Goal: Task Accomplishment & Management: Complete application form

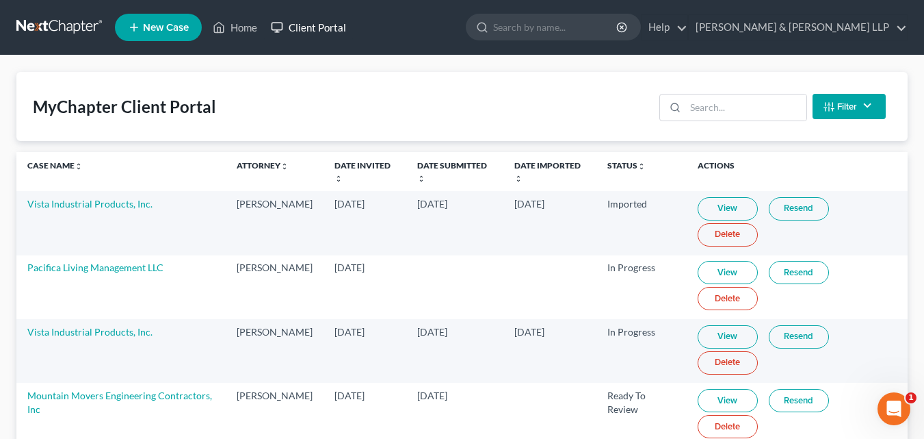
click at [307, 27] on link "Client Portal" at bounding box center [308, 27] width 89 height 25
click at [308, 23] on link "Client Portal" at bounding box center [308, 27] width 89 height 25
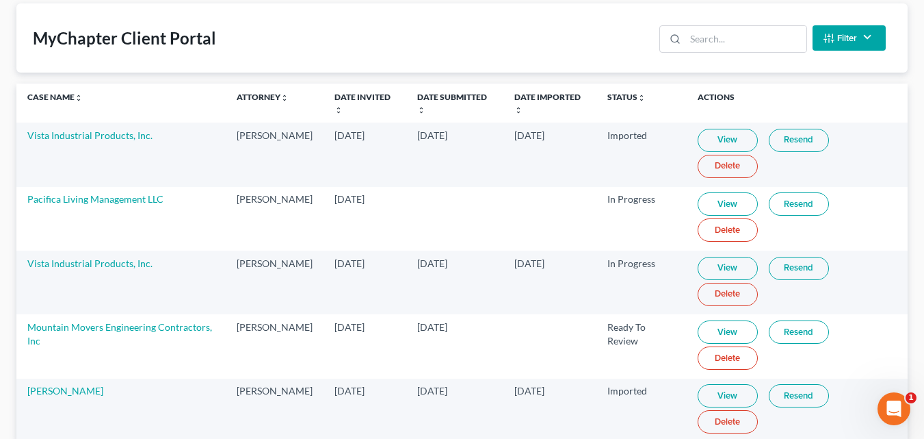
scroll to position [135, 0]
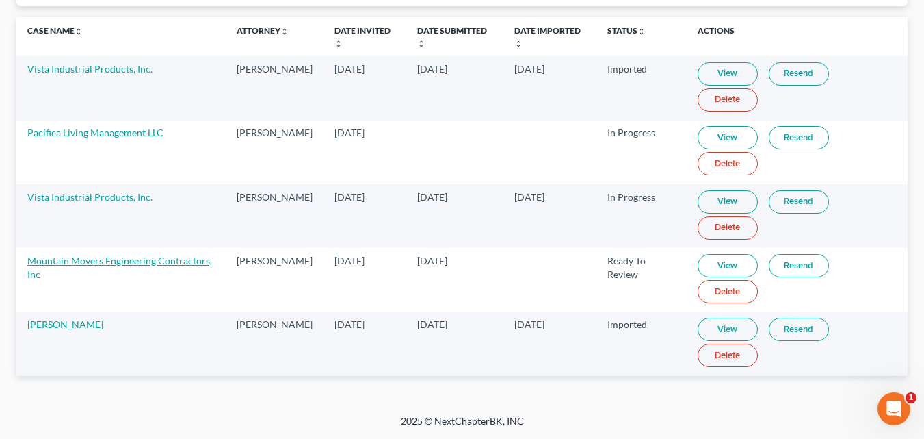
click at [82, 261] on link "Mountain Movers Engineering Contractors, Inc" at bounding box center [119, 267] width 185 height 25
select select "10"
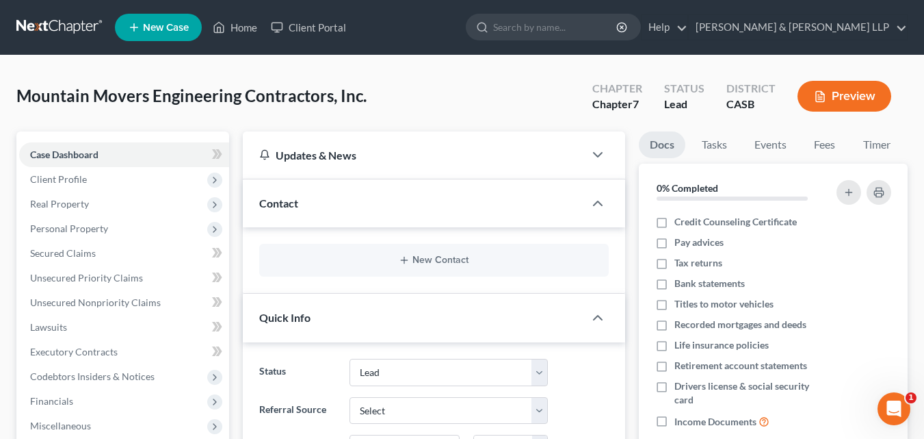
click at [847, 91] on button "Preview" at bounding box center [845, 96] width 94 height 31
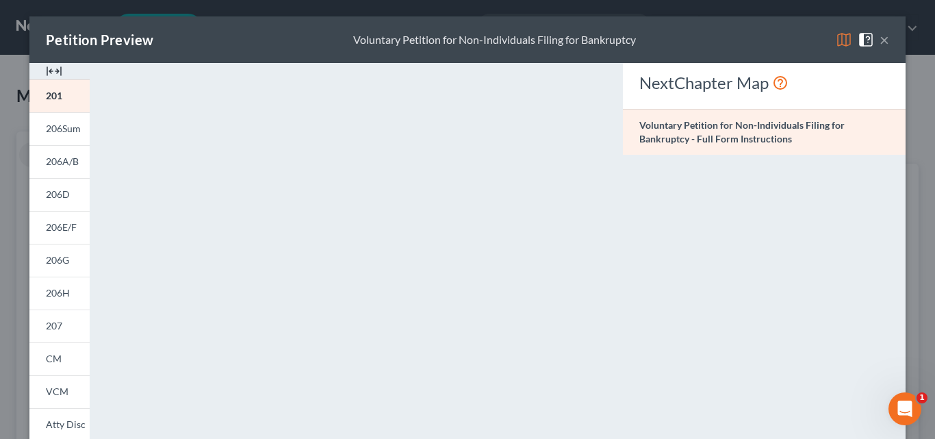
click at [879, 41] on button "×" at bounding box center [884, 39] width 10 height 16
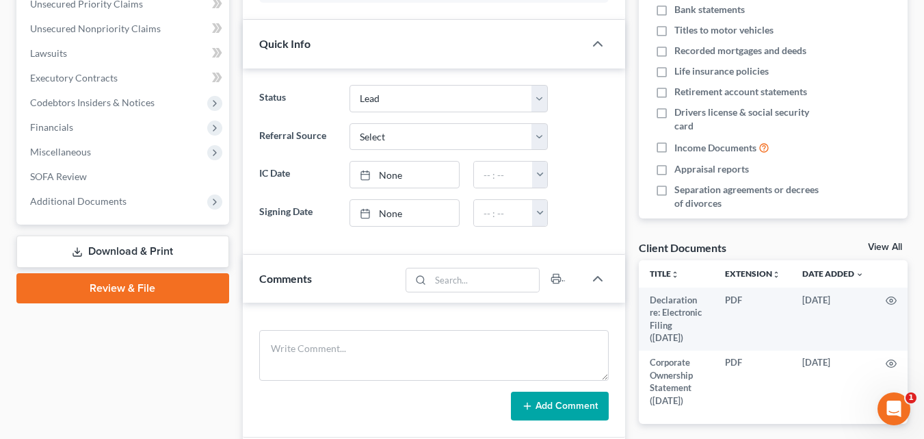
scroll to position [479, 0]
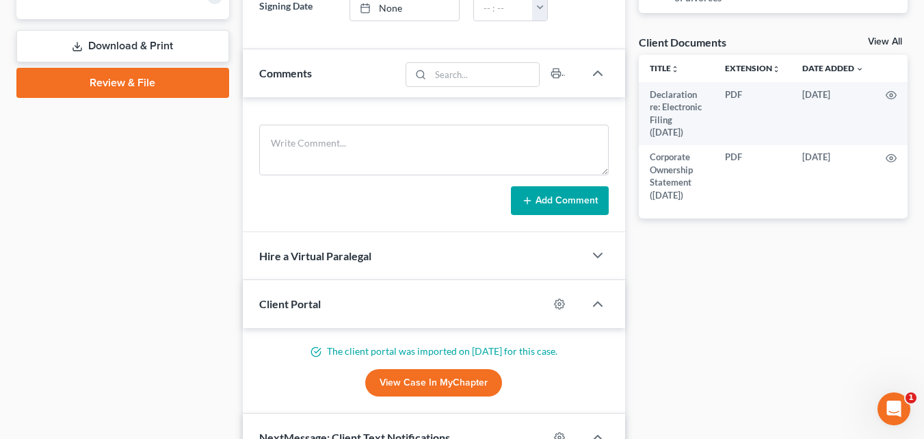
click at [412, 380] on link "View Case in MyChapter" at bounding box center [433, 382] width 137 height 27
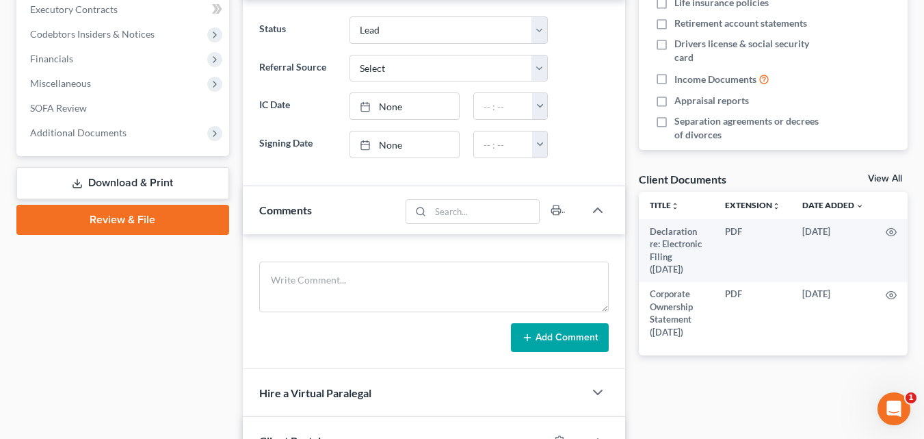
scroll to position [0, 0]
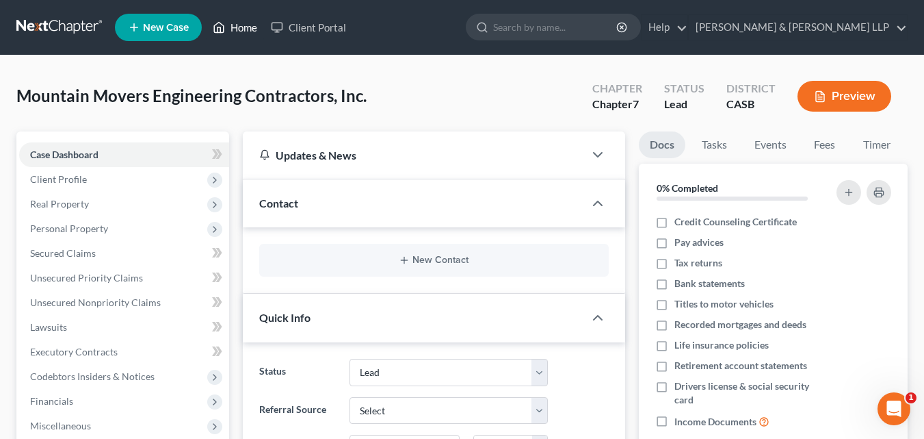
click at [247, 24] on link "Home" at bounding box center [235, 27] width 58 height 25
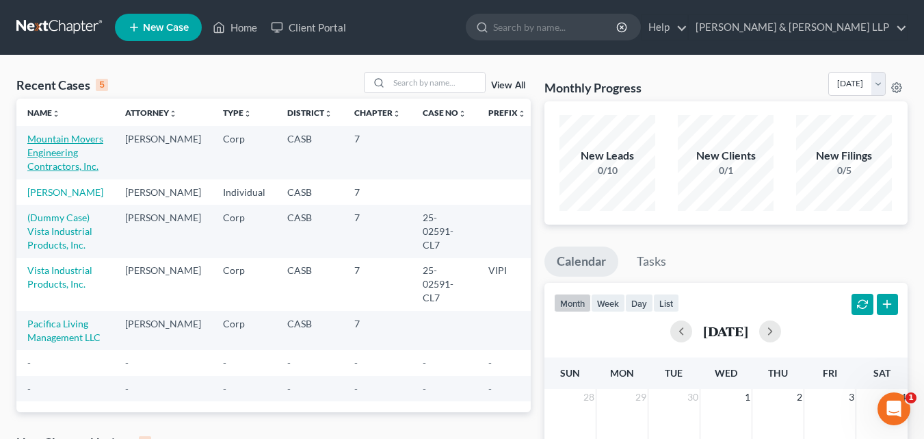
click at [55, 149] on link "Mountain Movers Engineering Contractors, Inc." at bounding box center [65, 152] width 76 height 39
select select "10"
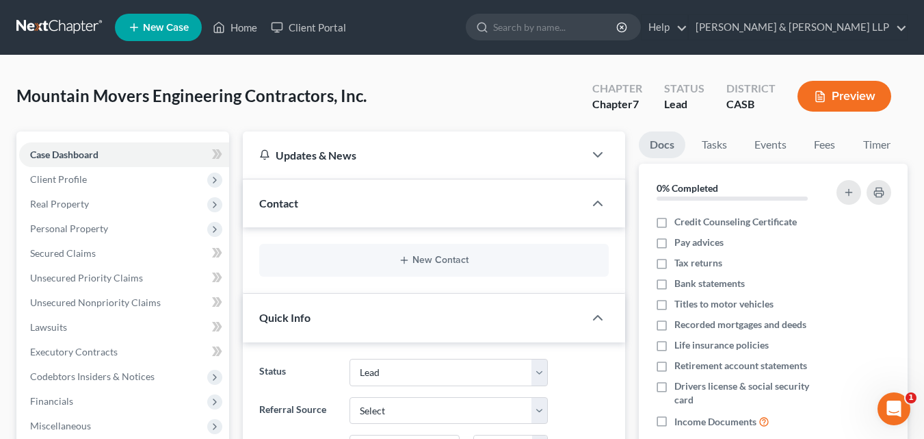
click at [838, 90] on button "Preview" at bounding box center [845, 96] width 94 height 31
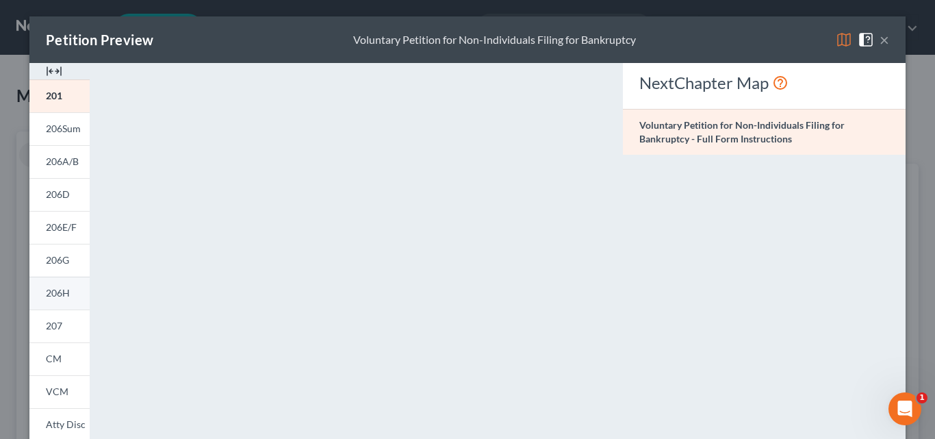
scroll to position [68, 0]
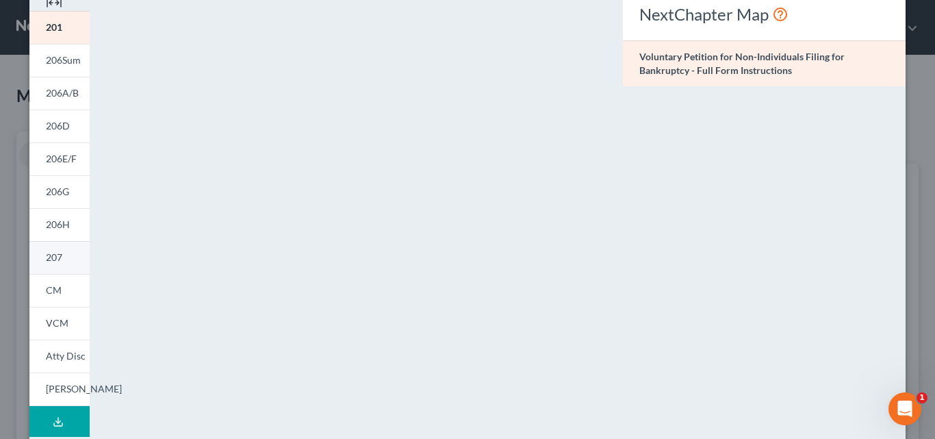
click at [67, 255] on link "207" at bounding box center [59, 257] width 60 height 33
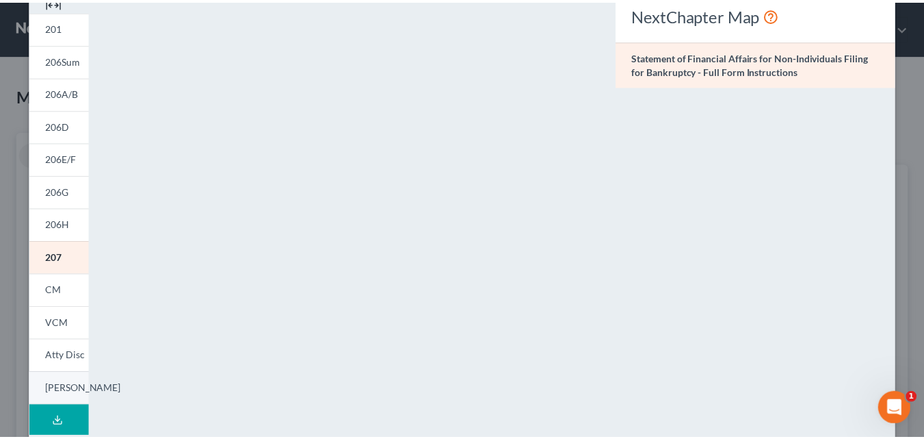
scroll to position [0, 0]
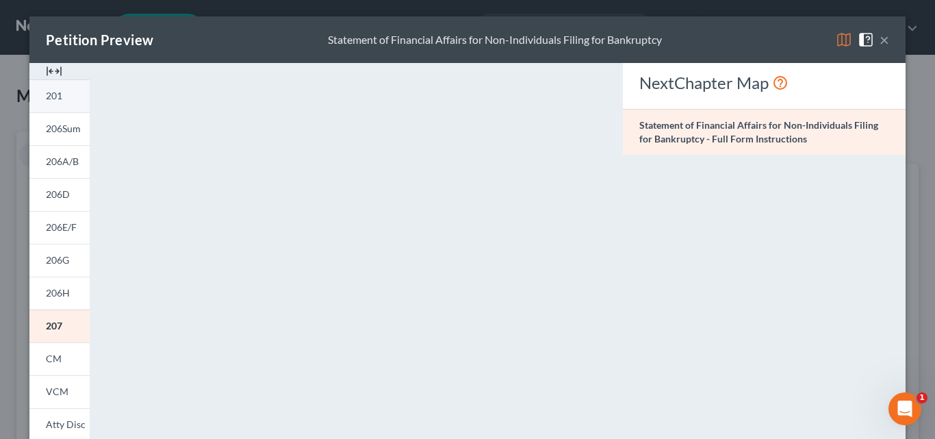
click at [78, 86] on link "201" at bounding box center [59, 95] width 60 height 33
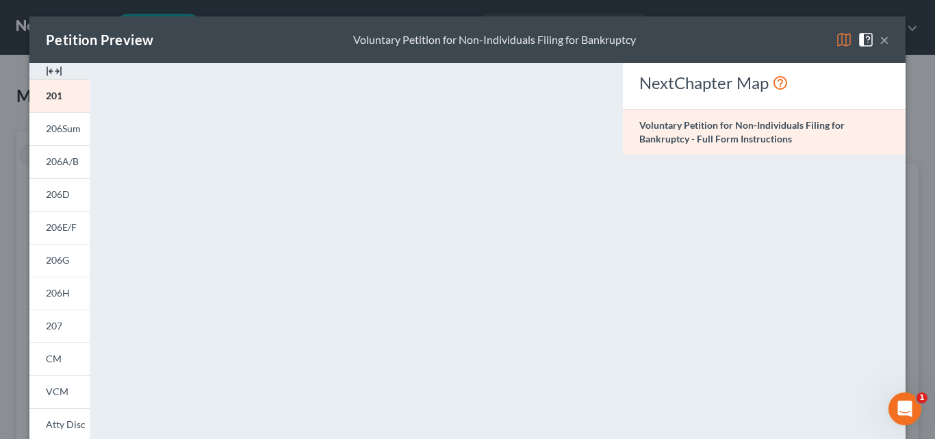
click at [883, 42] on button "×" at bounding box center [884, 39] width 10 height 16
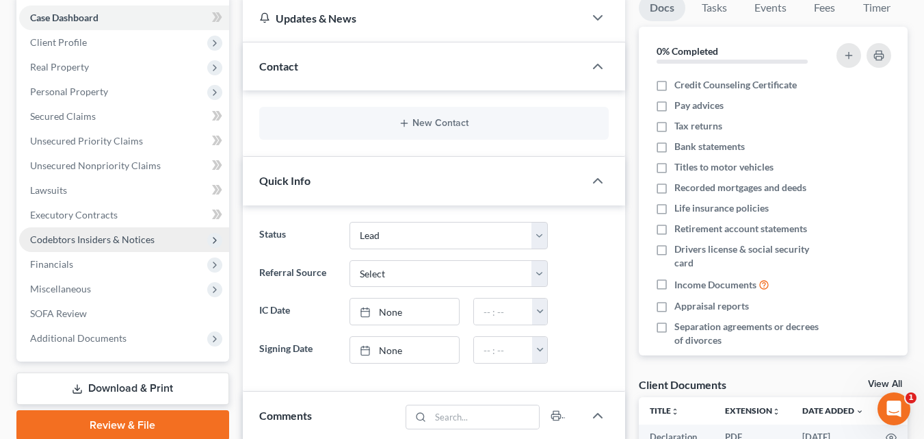
scroll to position [342, 0]
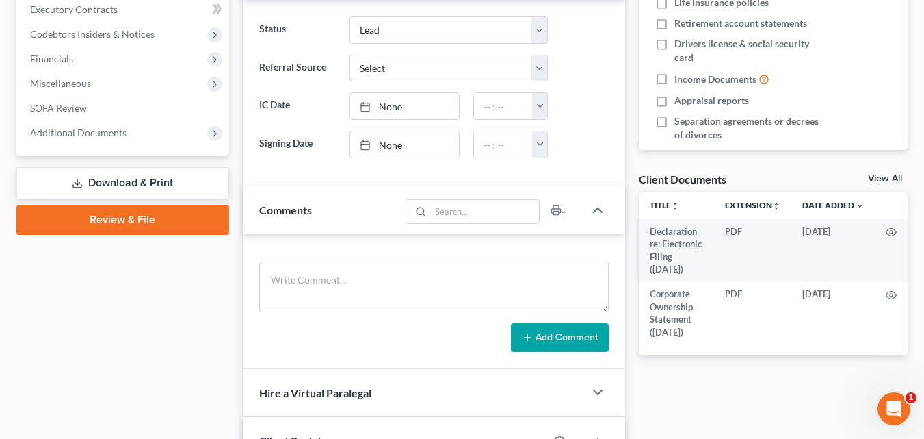
click at [138, 179] on link "Download & Print" at bounding box center [122, 183] width 213 height 32
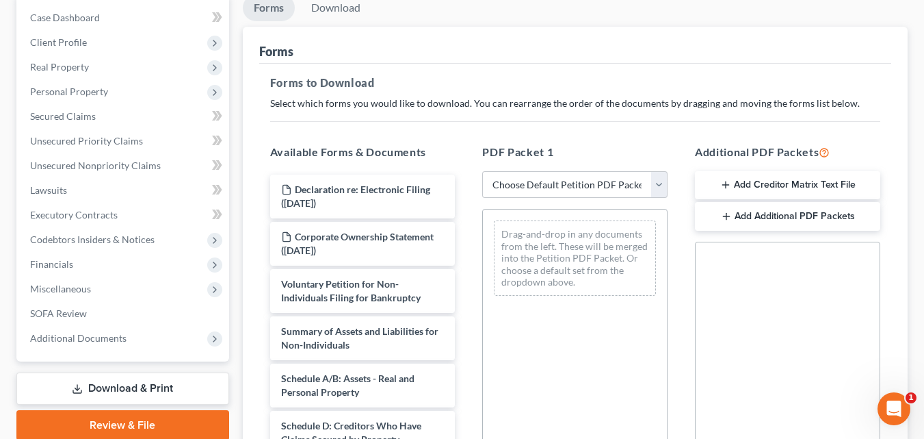
scroll to position [205, 0]
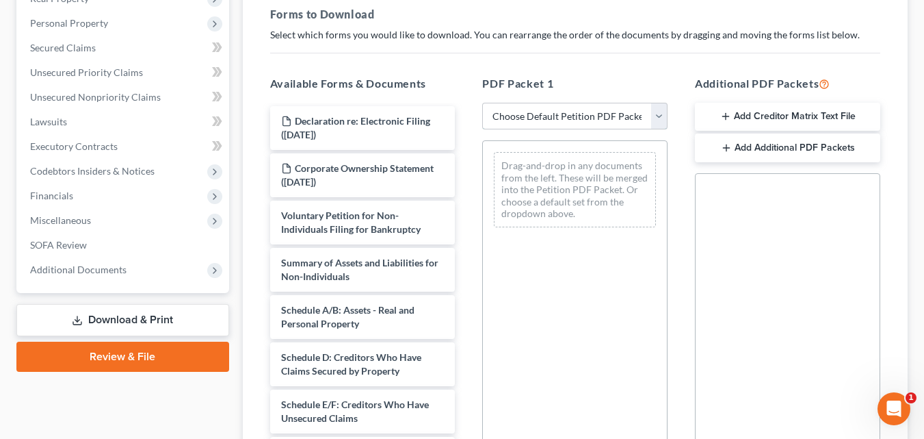
click at [660, 114] on select "Choose Default Petition PDF Packet Complete Bankruptcy Petition (all forms and …" at bounding box center [574, 116] width 185 height 27
select select "0"
click at [487, 103] on select "Choose Default Petition PDF Packet Complete Bankruptcy Petition (all forms and …" at bounding box center [574, 116] width 185 height 27
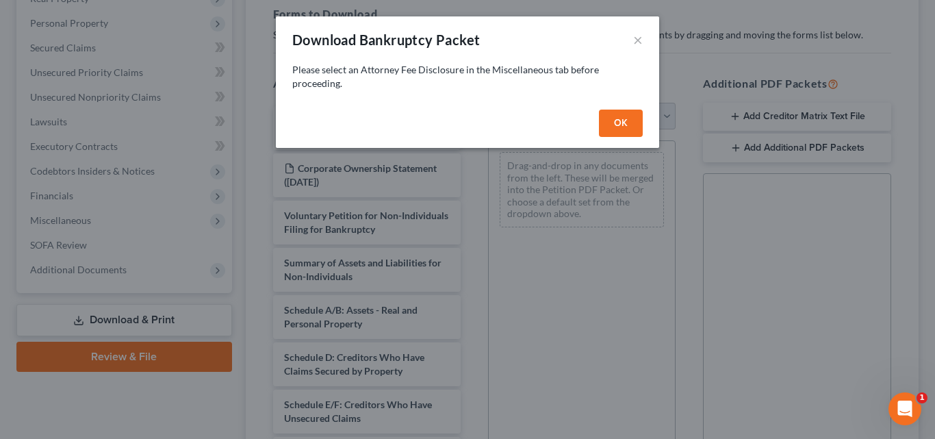
click at [610, 119] on button "OK" at bounding box center [621, 122] width 44 height 27
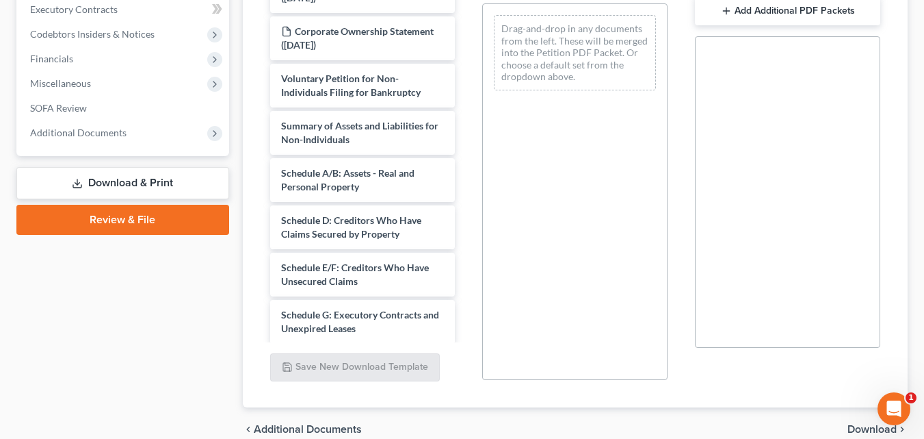
scroll to position [274, 0]
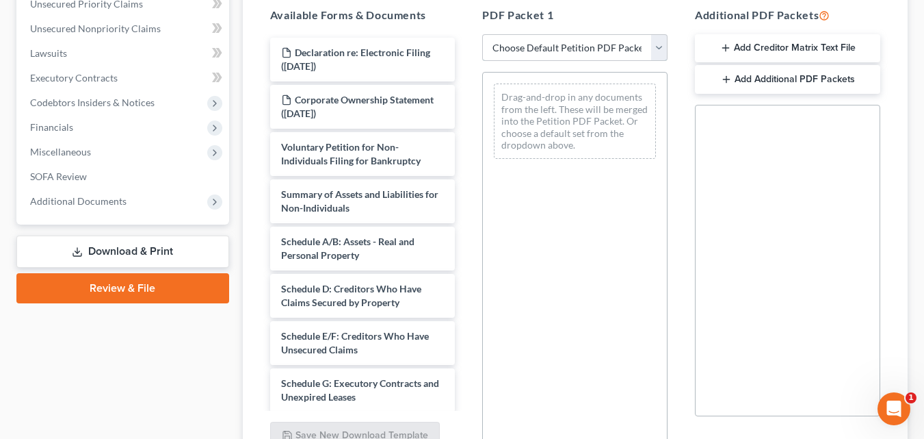
click at [656, 49] on select "Choose Default Petition PDF Packet Complete Bankruptcy Petition (all forms and …" at bounding box center [574, 47] width 185 height 27
select select "0"
click at [487, 34] on select "Choose Default Petition PDF Packet Complete Bankruptcy Petition (all forms and …" at bounding box center [574, 47] width 185 height 27
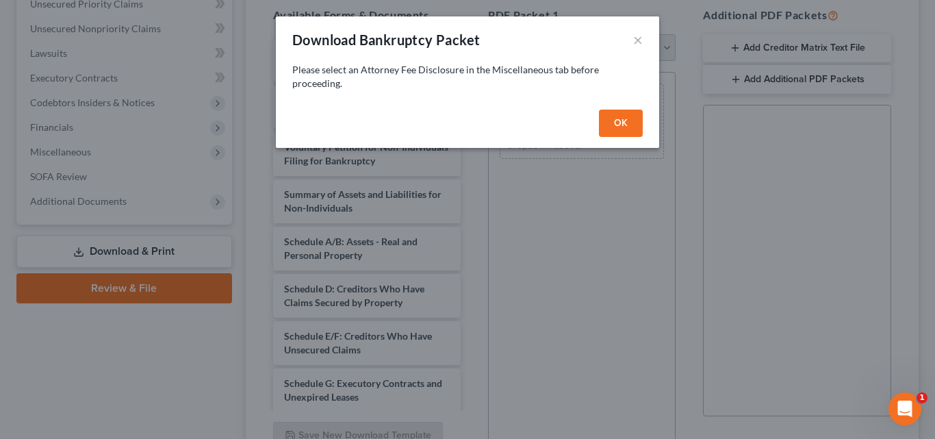
click at [630, 119] on button "OK" at bounding box center [621, 122] width 44 height 27
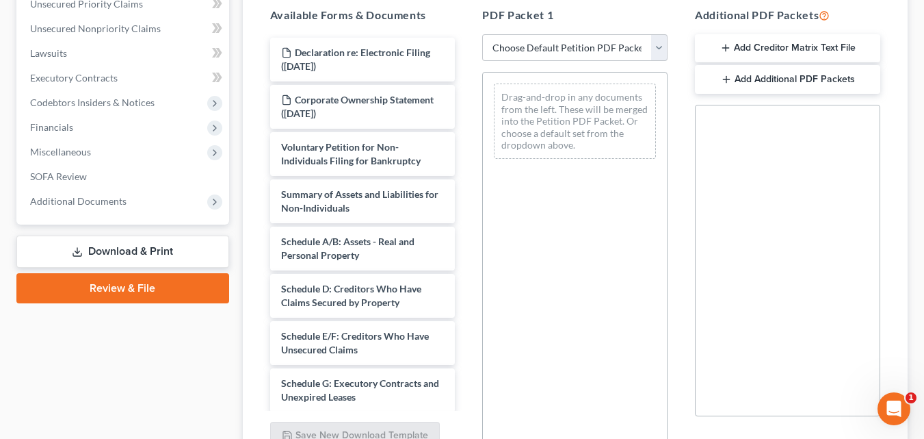
click at [724, 77] on icon "button" at bounding box center [726, 79] width 11 height 11
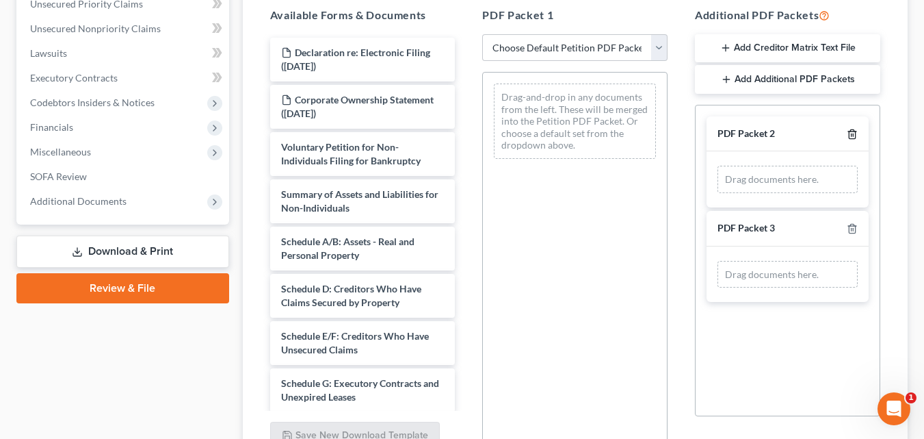
click at [850, 138] on icon "button" at bounding box center [852, 133] width 6 height 9
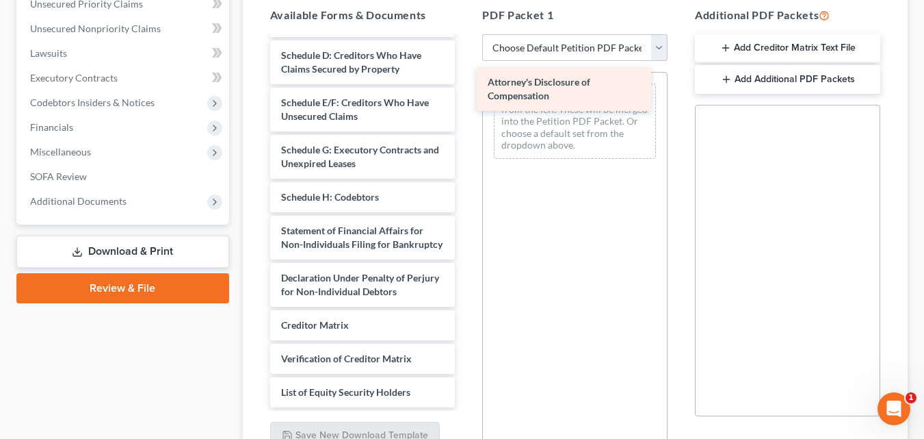
scroll to position [247, 0]
drag, startPoint x: 310, startPoint y: 382, endPoint x: 517, endPoint y: 99, distance: 350.6
click at [467, 99] on div "Attorney's Disclosure of Compensation Declaration re: Electronic Filing ([DATE]…" at bounding box center [362, 105] width 207 height 603
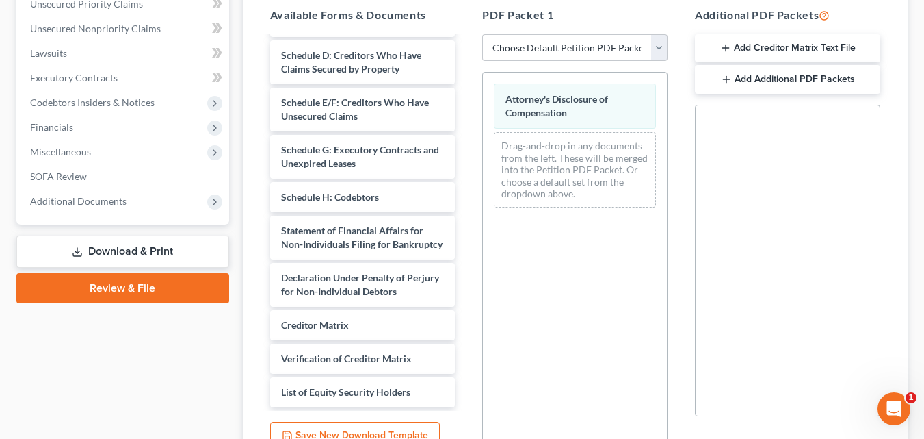
click at [659, 55] on select "Choose Default Petition PDF Packet Complete Bankruptcy Petition (all forms and …" at bounding box center [574, 47] width 185 height 27
select select "0"
click at [487, 34] on select "Choose Default Petition PDF Packet Complete Bankruptcy Petition (all forms and …" at bounding box center [574, 47] width 185 height 27
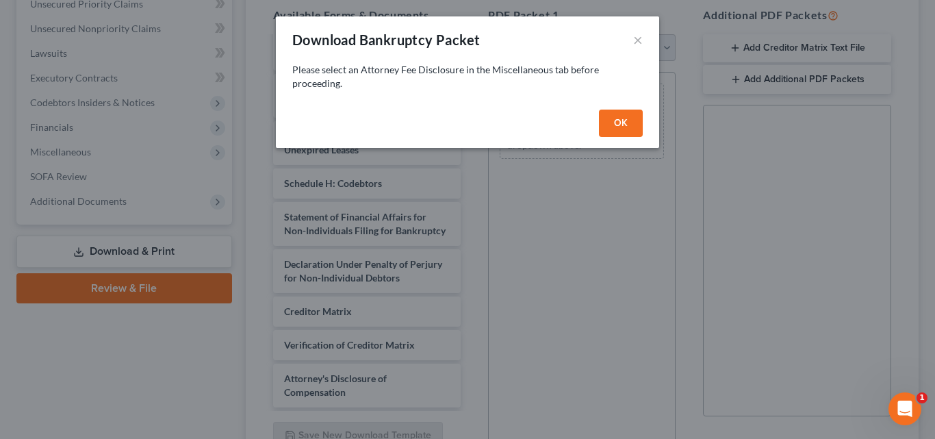
click at [617, 126] on button "OK" at bounding box center [621, 122] width 44 height 27
select select
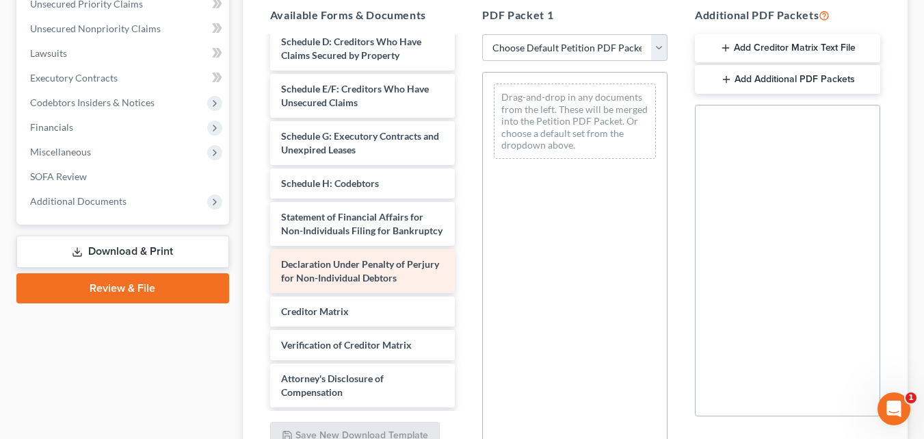
scroll to position [294, 0]
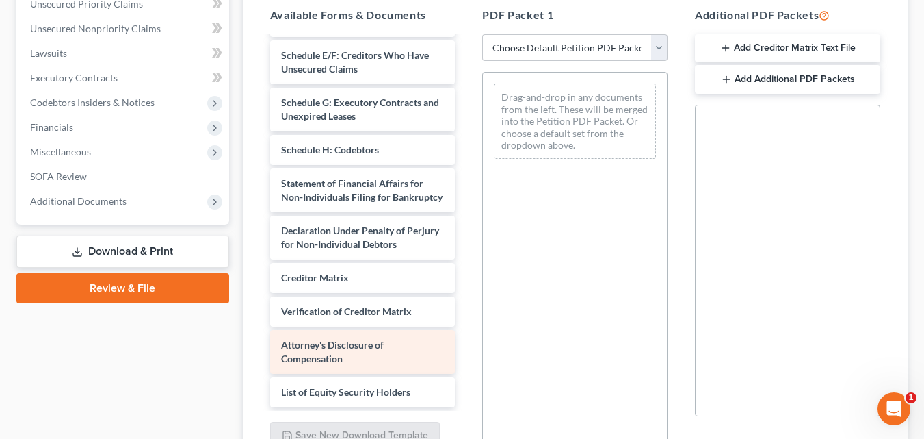
click at [397, 354] on div "Attorney's Disclosure of Compensation" at bounding box center [362, 352] width 185 height 44
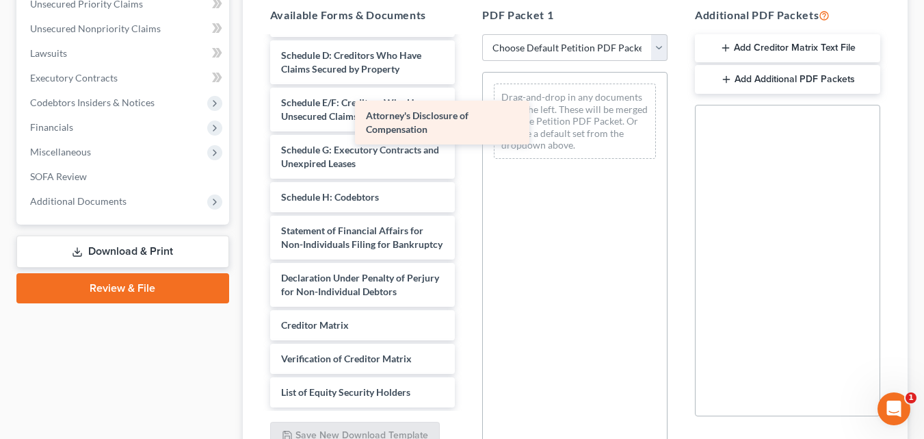
scroll to position [247, 0]
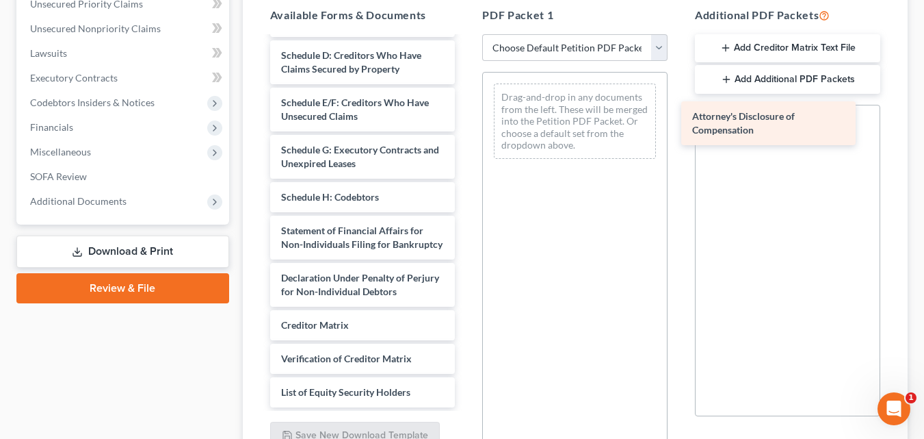
drag, startPoint x: 397, startPoint y: 354, endPoint x: 808, endPoint y: 126, distance: 470.4
click at [467, 126] on div "Attorney's Disclosure of Compensation Declaration re: Electronic Filing ([DATE]…" at bounding box center [362, 105] width 207 height 603
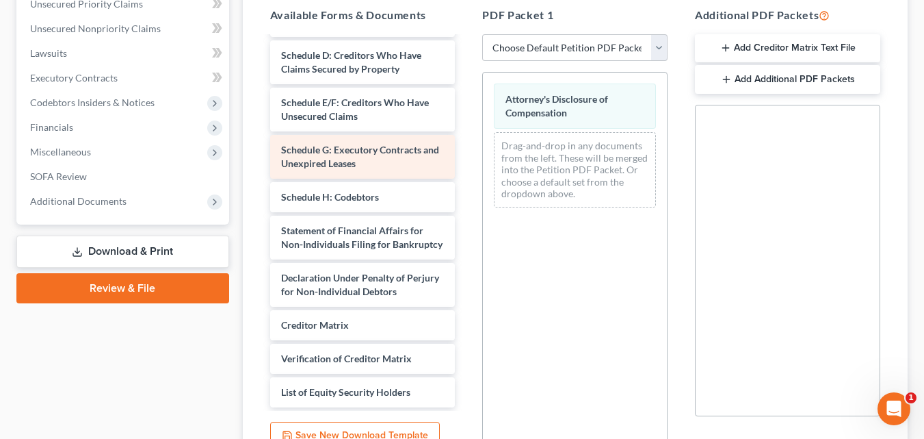
scroll to position [179, 0]
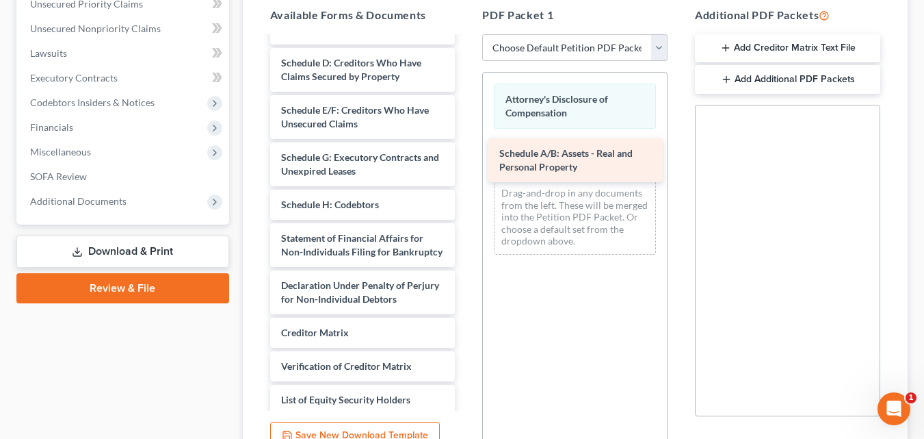
drag, startPoint x: 335, startPoint y: 62, endPoint x: 553, endPoint y: 152, distance: 236.2
click at [467, 152] on div "Schedule A/B: Assets - Real and Personal Property Declaration re: Electronic Fi…" at bounding box center [362, 137] width 207 height 556
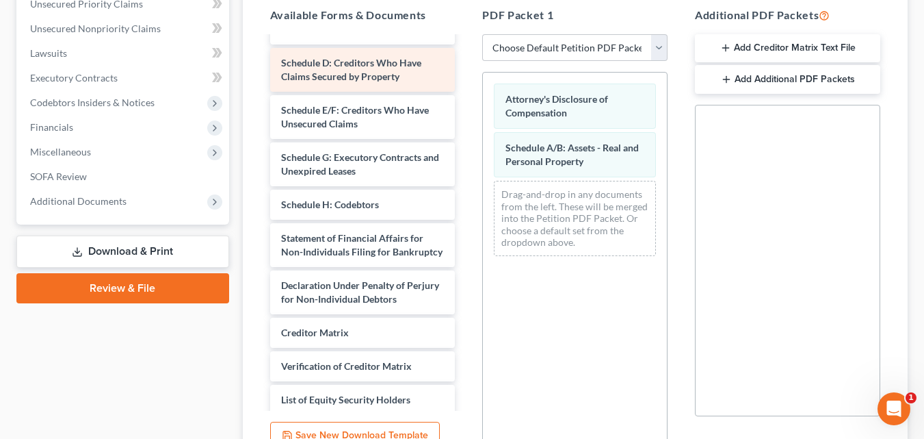
scroll to position [42, 0]
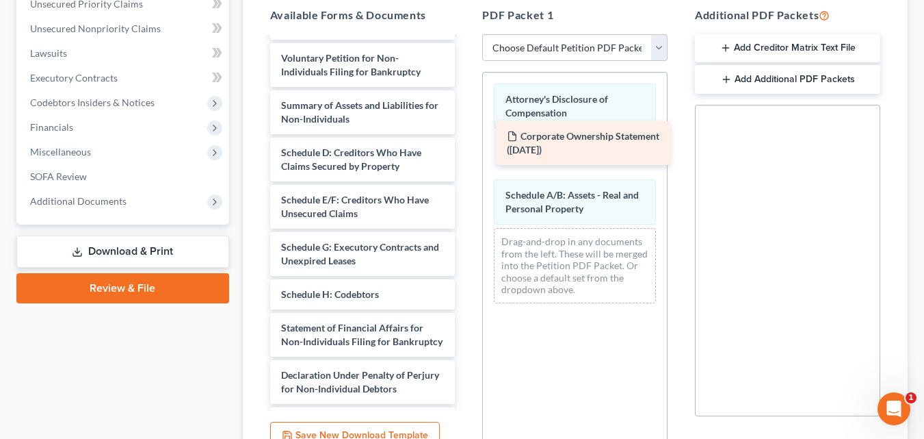
drag, startPoint x: 348, startPoint y: 52, endPoint x: 564, endPoint y: 139, distance: 233.0
click at [467, 137] on div "Corporate Ownership Statement ([DATE]) Declaration re: Electronic Filing ([DATE…" at bounding box center [362, 250] width 207 height 508
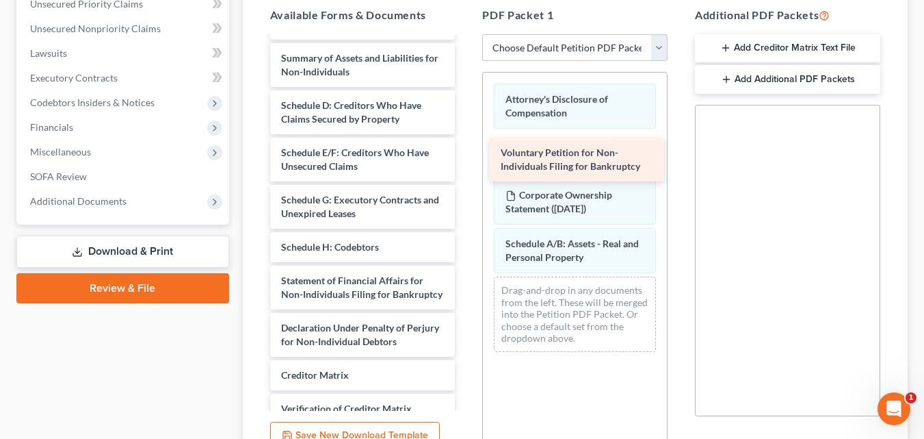
drag, startPoint x: 317, startPoint y: 49, endPoint x: 536, endPoint y: 143, distance: 239.1
click at [467, 143] on div "Voluntary Petition for Non-Individuals Filing for Bankruptcy Declaration re: El…" at bounding box center [362, 226] width 207 height 461
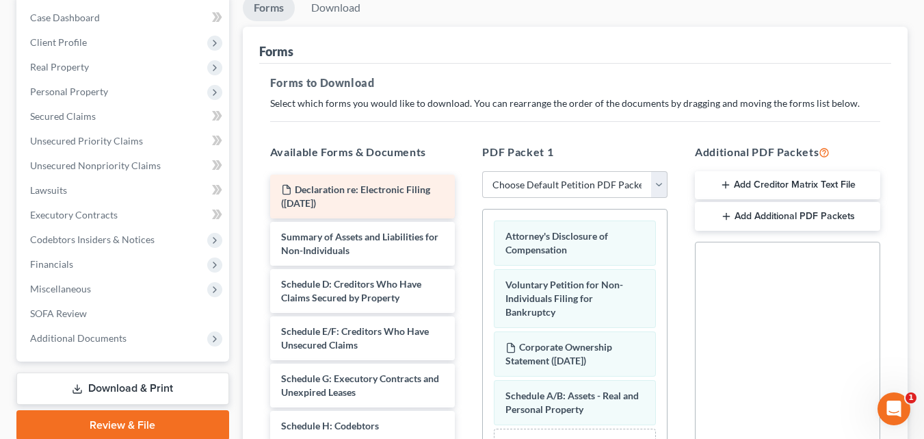
scroll to position [274, 0]
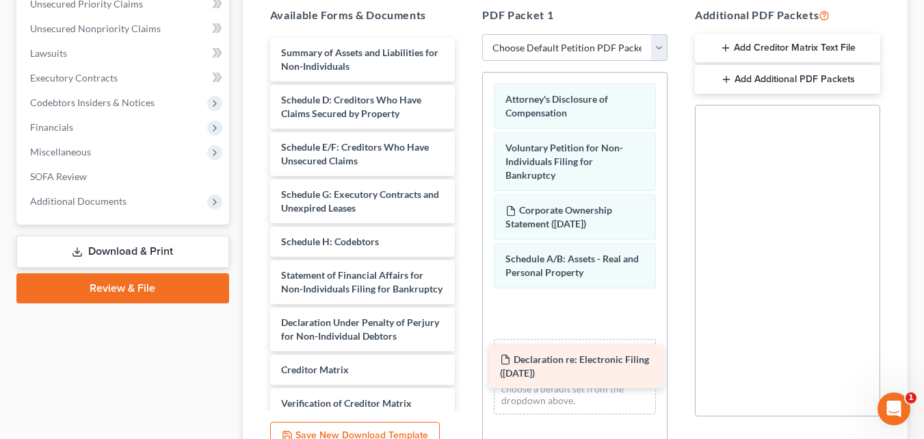
drag, startPoint x: 325, startPoint y: 59, endPoint x: 544, endPoint y: 365, distance: 376.7
click at [467, 365] on div "Declaration re: Electronic Filing ([DATE]) Declaration re: Electronic Filing ([…" at bounding box center [362, 245] width 207 height 414
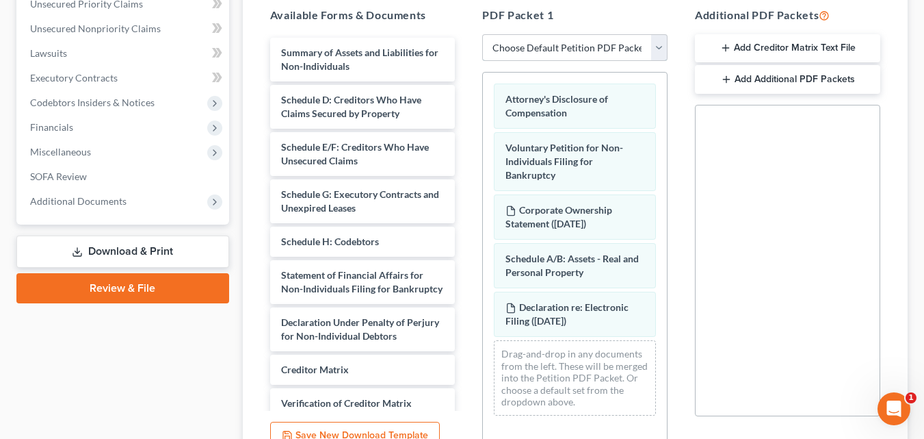
click at [663, 53] on select "Choose Default Petition PDF Packet Complete Bankruptcy Petition (all forms and …" at bounding box center [574, 47] width 185 height 27
click at [482, 34] on select "Choose Default Petition PDF Packet Complete Bankruptcy Petition (all forms and …" at bounding box center [574, 47] width 185 height 27
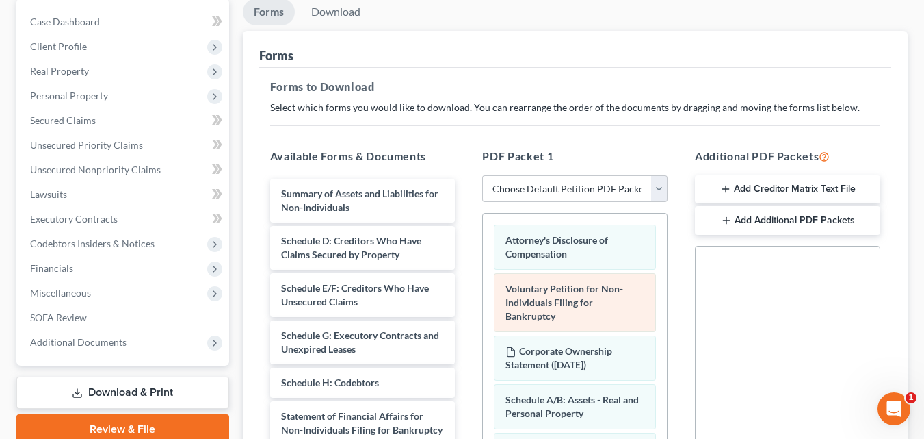
scroll to position [201, 0]
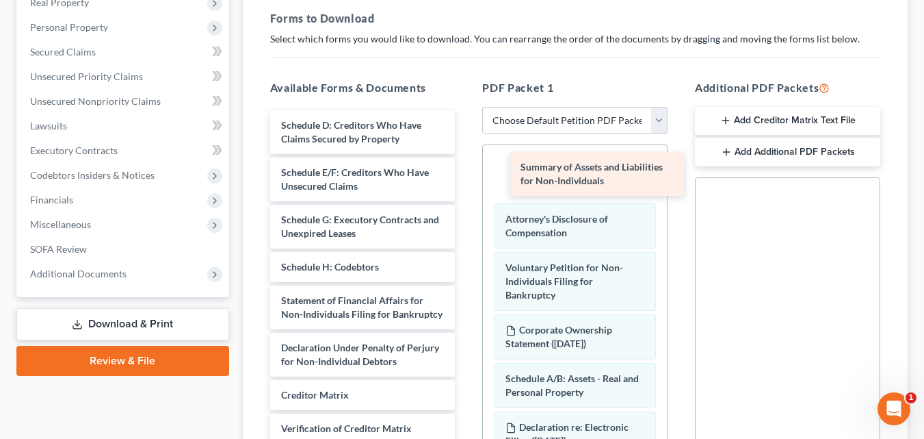
drag, startPoint x: 321, startPoint y: 123, endPoint x: 560, endPoint y: 165, distance: 243.1
click at [467, 165] on div "Summary of Assets and Liabilities for Non-Individuals Summary of Assets and Lia…" at bounding box center [362, 293] width 207 height 367
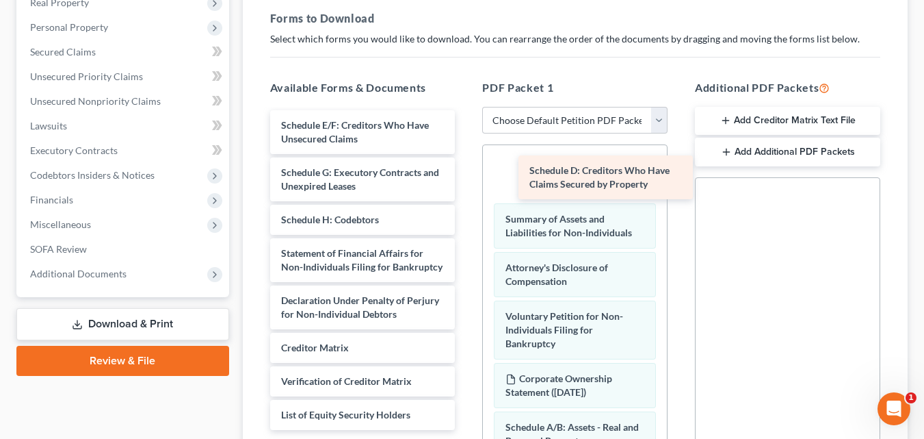
drag, startPoint x: 302, startPoint y: 135, endPoint x: 551, endPoint y: 180, distance: 252.4
click at [467, 180] on div "Schedule D: Creditors Who Have Claims Secured by Property Schedule D: Creditors…" at bounding box center [362, 270] width 207 height 320
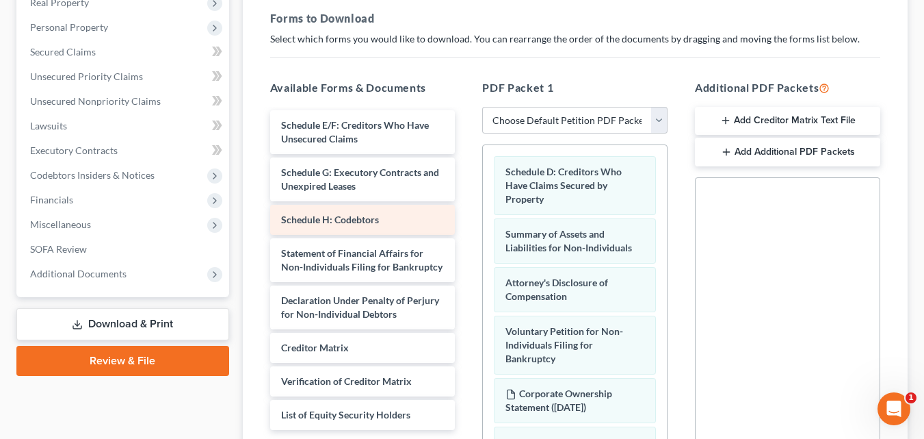
scroll to position [270, 0]
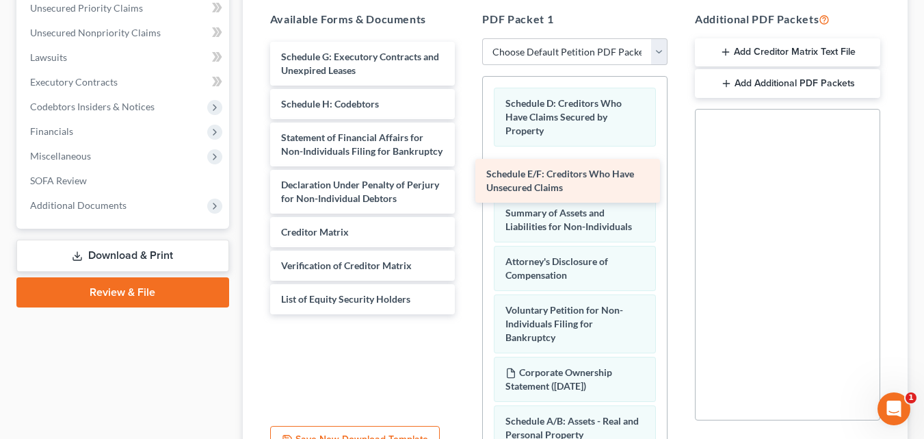
drag, startPoint x: 366, startPoint y: 131, endPoint x: 571, endPoint y: 179, distance: 210.9
click at [467, 179] on div "Schedule E/F: Creditors Who Have Unsecured Claims Schedule E/F: Creditors Who H…" at bounding box center [362, 178] width 207 height 272
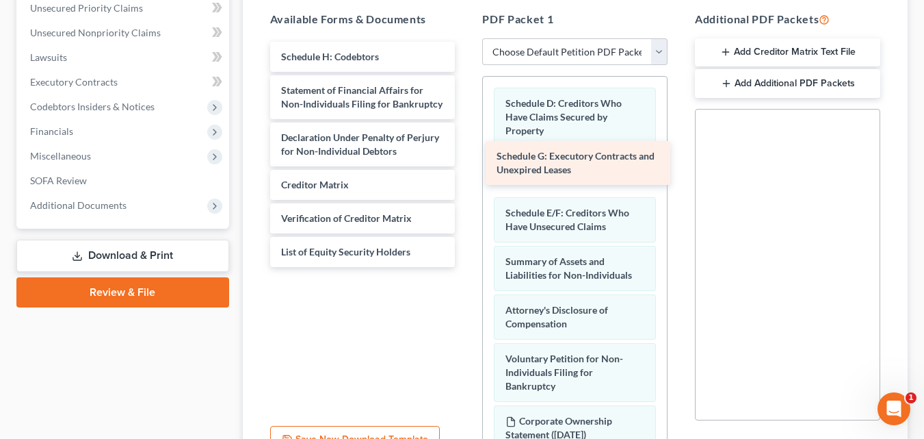
drag, startPoint x: 328, startPoint y: 61, endPoint x: 544, endPoint y: 160, distance: 237.3
click at [467, 160] on div "Schedule G: Executory Contracts and Unexpired Leases Schedule G: Executory Cont…" at bounding box center [362, 154] width 207 height 225
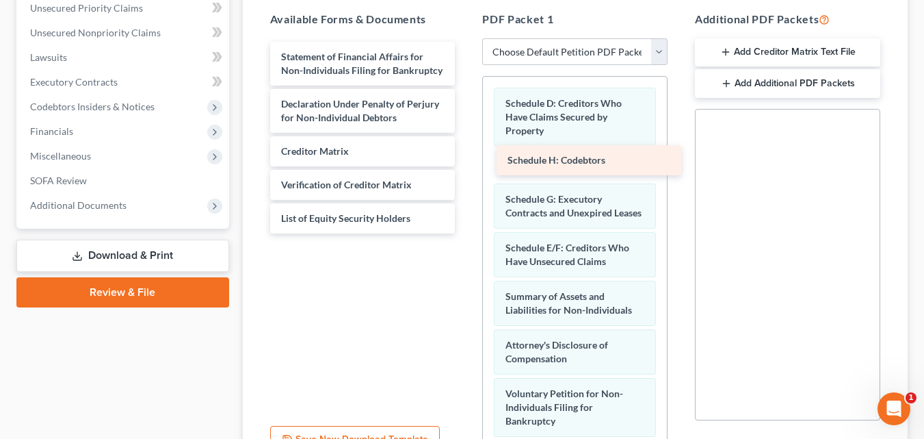
drag, startPoint x: 331, startPoint y: 47, endPoint x: 558, endPoint y: 151, distance: 248.9
click at [467, 151] on div "Schedule H: Codebtors Schedule H: Codebtors Statement of Financial Affairs for …" at bounding box center [362, 138] width 207 height 192
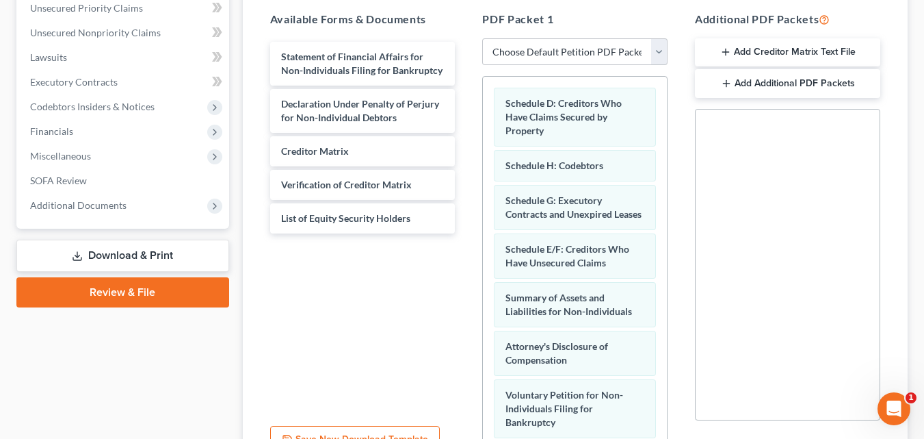
scroll to position [205, 0]
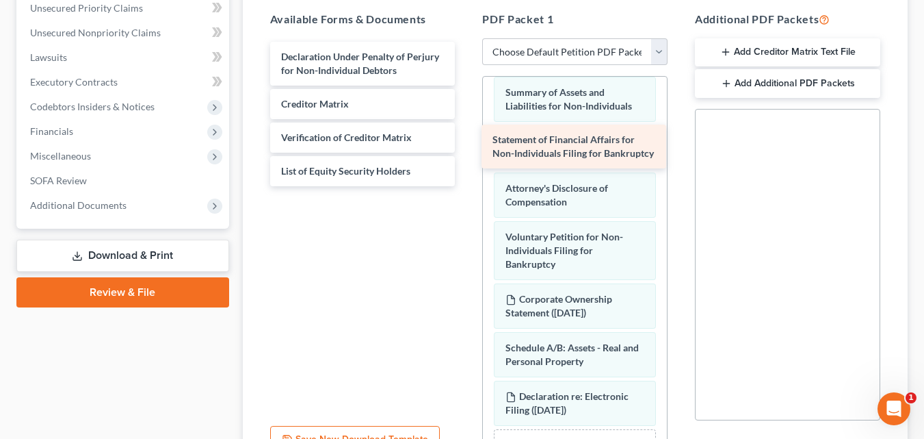
drag, startPoint x: 345, startPoint y: 57, endPoint x: 556, endPoint y: 140, distance: 227.0
click at [467, 140] on div "Statement of Financial Affairs for Non-Individuals Filing for Bankruptcy Statem…" at bounding box center [362, 114] width 207 height 144
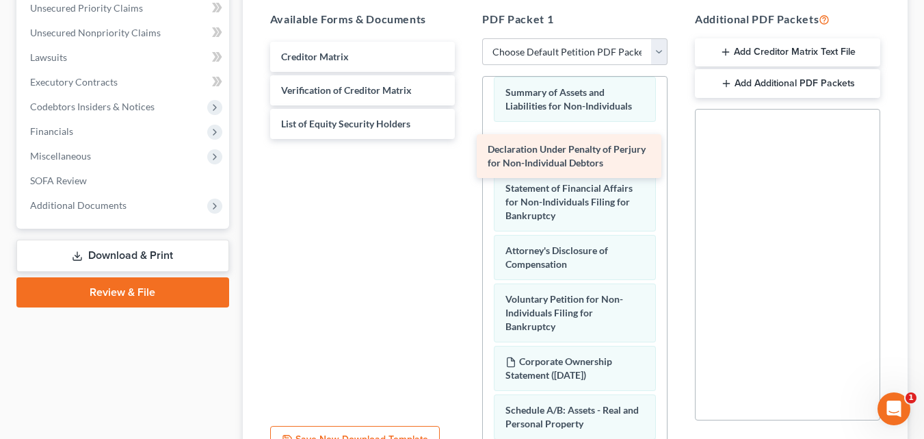
drag, startPoint x: 356, startPoint y: 69, endPoint x: 562, endPoint y: 161, distance: 226.3
click at [467, 139] on div "Declaration Under Penalty of Perjury for Non-Individual Debtors Declaration Und…" at bounding box center [362, 90] width 207 height 97
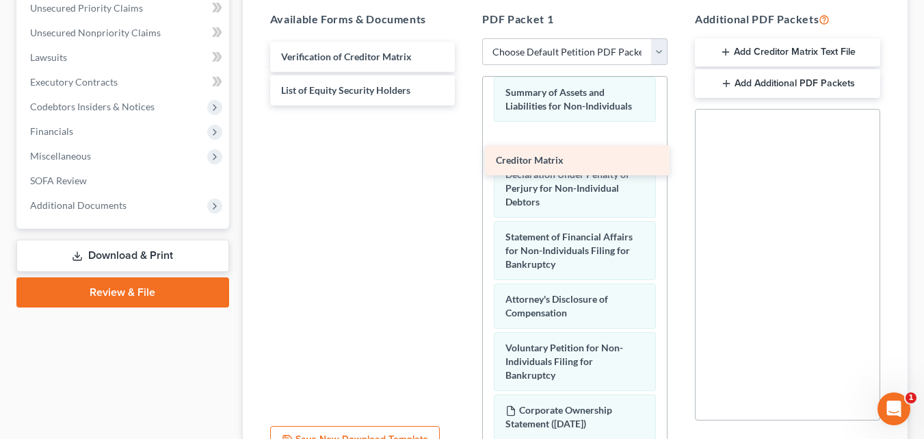
drag, startPoint x: 324, startPoint y: 51, endPoint x: 539, endPoint y: 154, distance: 238.4
click at [467, 105] on div "Creditor Matrix Creditor Matrix Verification of Creditor Matrix List of Equity …" at bounding box center [362, 74] width 207 height 64
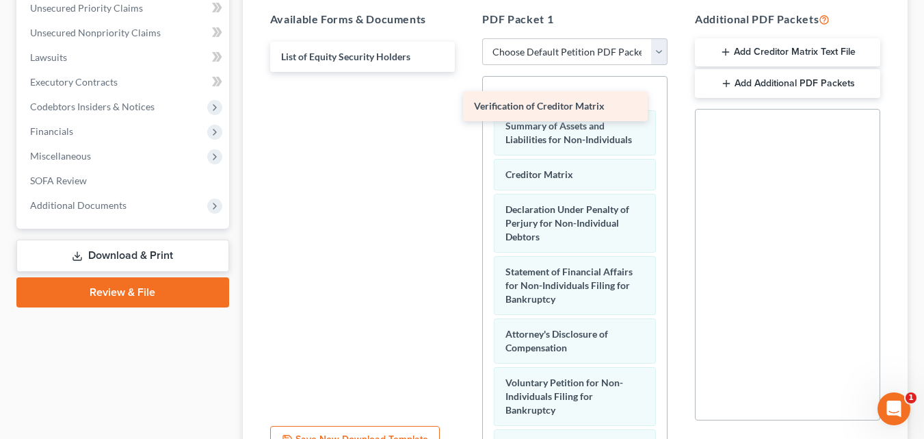
drag, startPoint x: 372, startPoint y: 54, endPoint x: 565, endPoint y: 103, distance: 199.1
click at [467, 72] on div "Verification of Creditor Matrix Verification of Creditor Matrix List of Equity …" at bounding box center [362, 57] width 207 height 30
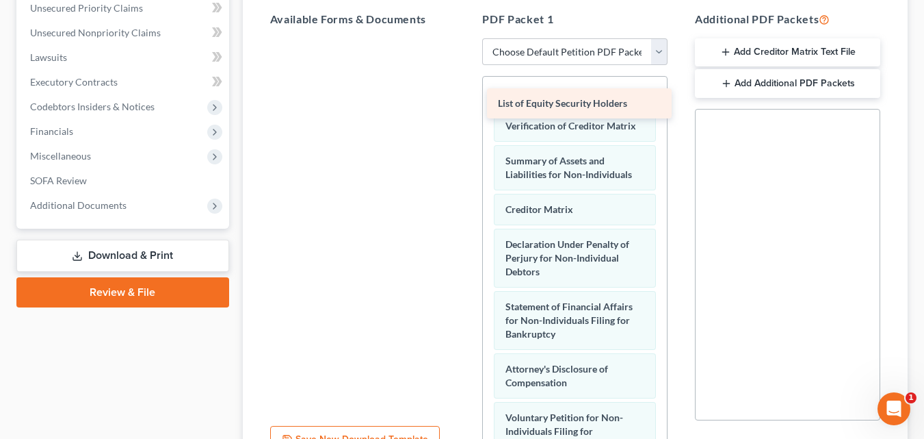
drag, startPoint x: 396, startPoint y: 50, endPoint x: 613, endPoint y: 96, distance: 221.8
click at [467, 38] on div "List of Equity Security Holders List of Equity Security Holders" at bounding box center [362, 38] width 207 height 0
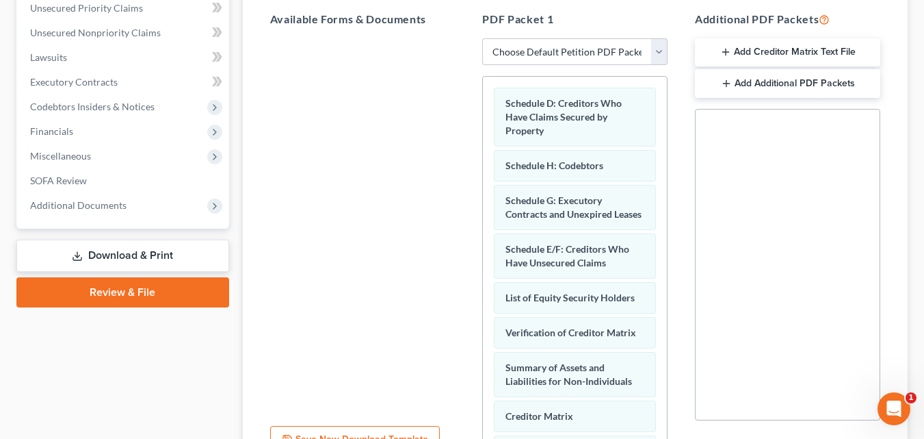
scroll to position [406, 0]
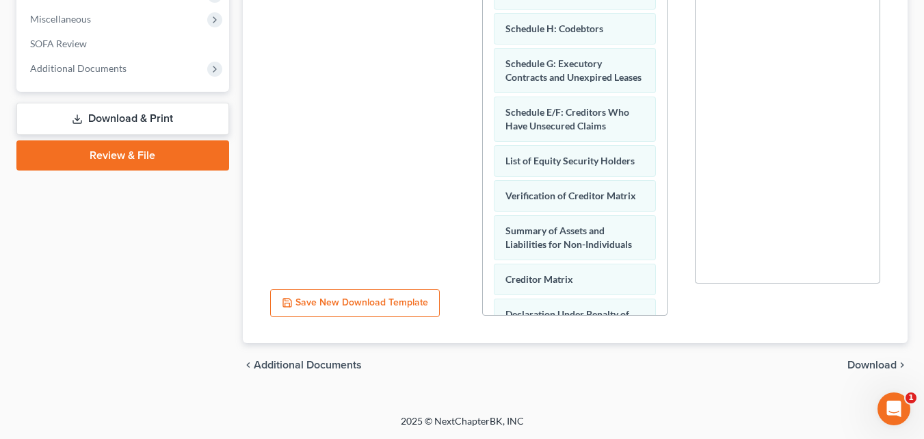
click at [393, 302] on button "Save New Download Template" at bounding box center [355, 303] width 170 height 29
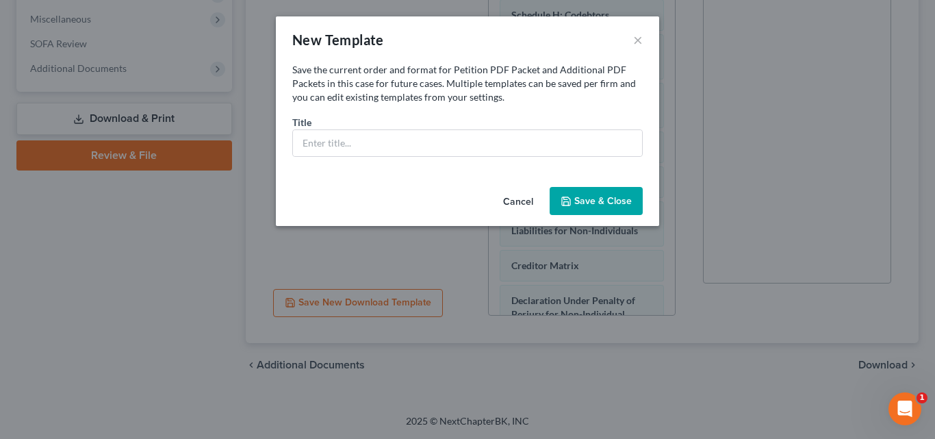
click at [514, 199] on button "Cancel" at bounding box center [518, 201] width 52 height 27
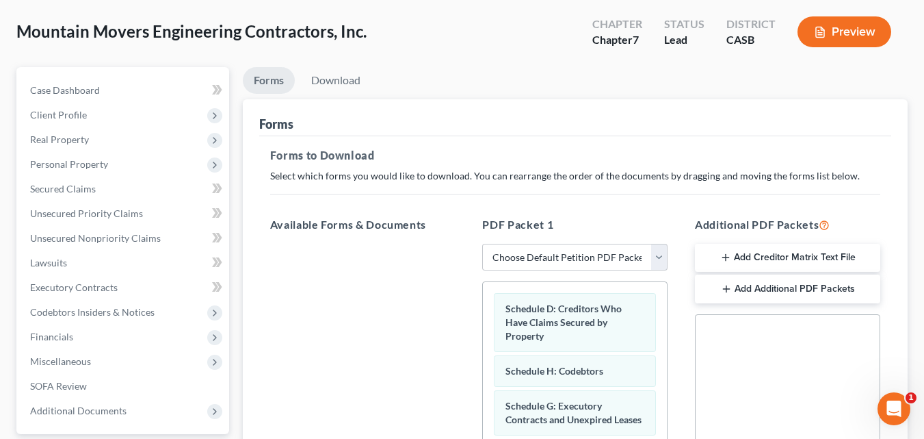
scroll to position [0, 0]
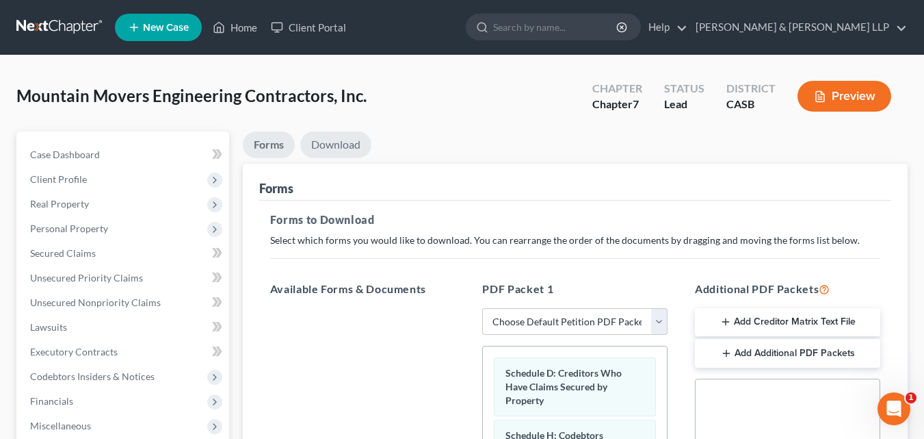
click at [346, 142] on link "Download" at bounding box center [335, 144] width 71 height 27
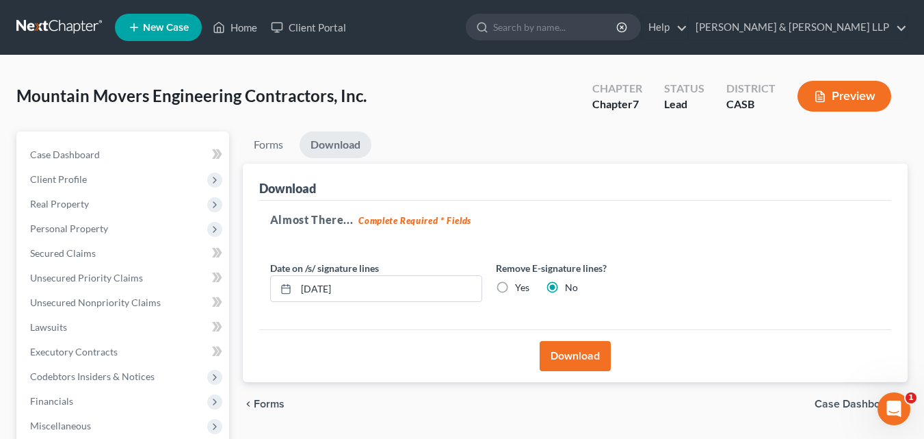
click at [515, 288] on label "Yes" at bounding box center [522, 288] width 14 height 14
click at [521, 288] on input "Yes" at bounding box center [525, 285] width 9 height 9
radio input "true"
click at [565, 285] on label "No" at bounding box center [571, 288] width 13 height 14
click at [571, 285] on input "No" at bounding box center [575, 285] width 9 height 9
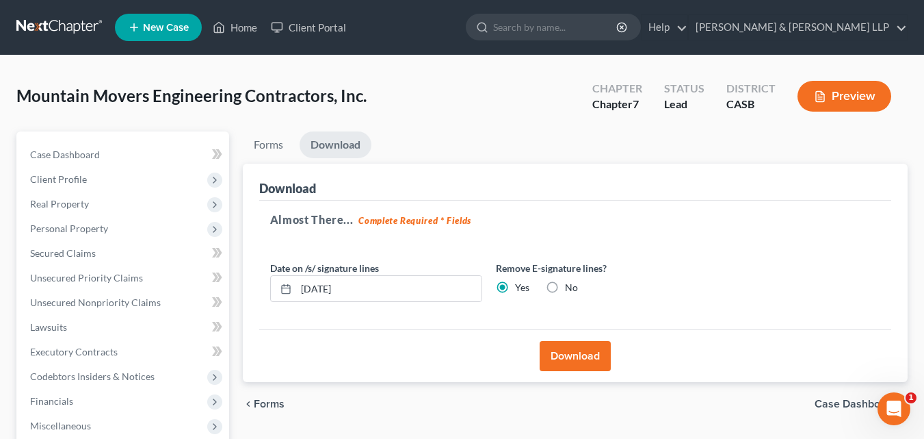
radio input "true"
radio input "false"
click at [574, 356] on button "Download" at bounding box center [575, 356] width 71 height 30
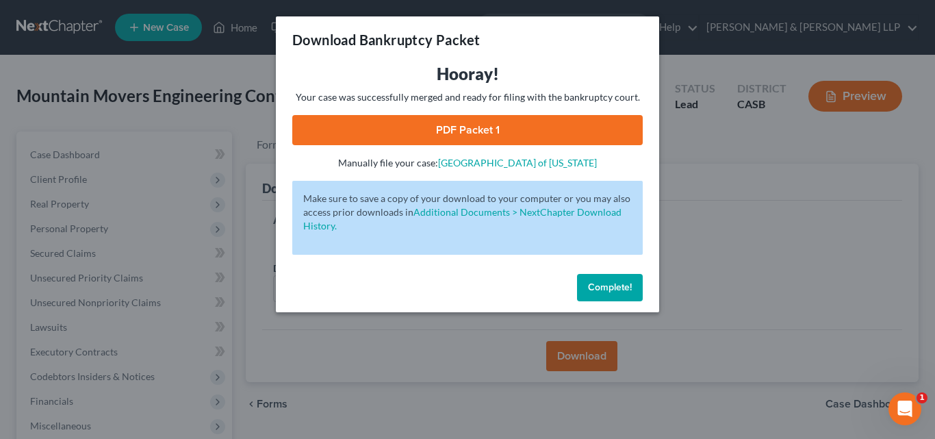
click at [426, 123] on link "PDF Packet 1" at bounding box center [467, 130] width 350 height 30
click at [627, 282] on span "Complete!" at bounding box center [610, 287] width 44 height 12
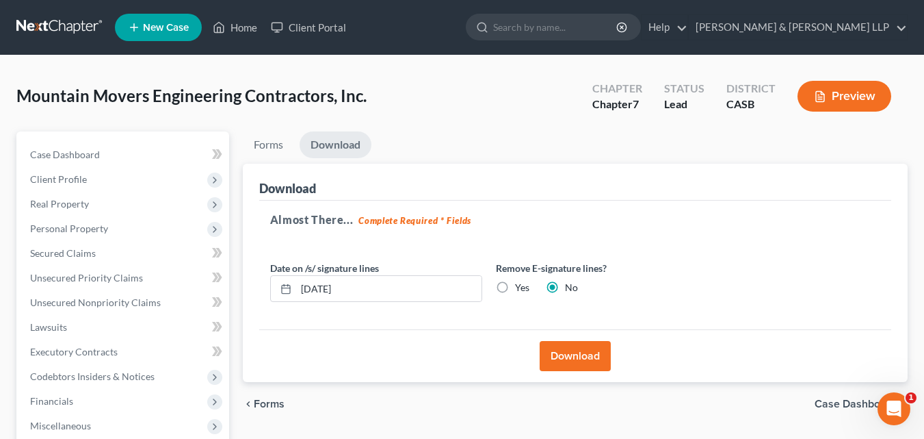
scroll to position [190, 0]
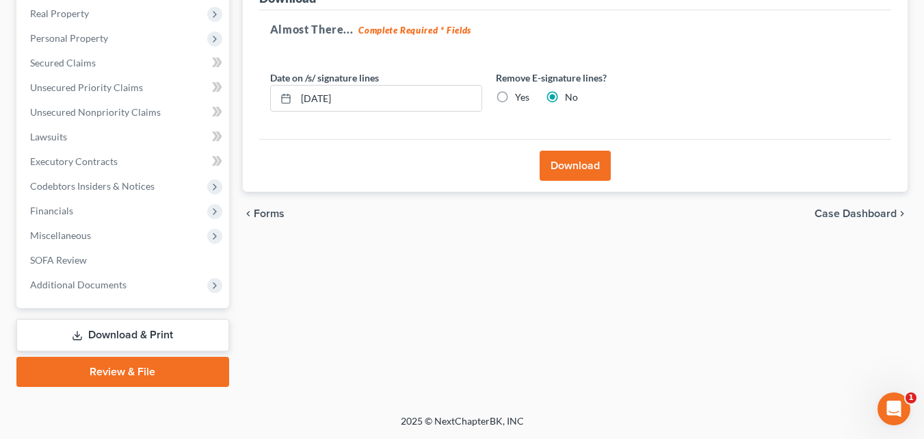
click at [134, 336] on link "Download & Print" at bounding box center [122, 335] width 213 height 32
click at [143, 332] on link "Download & Print" at bounding box center [122, 335] width 213 height 32
click at [599, 164] on button "Download" at bounding box center [575, 166] width 71 height 30
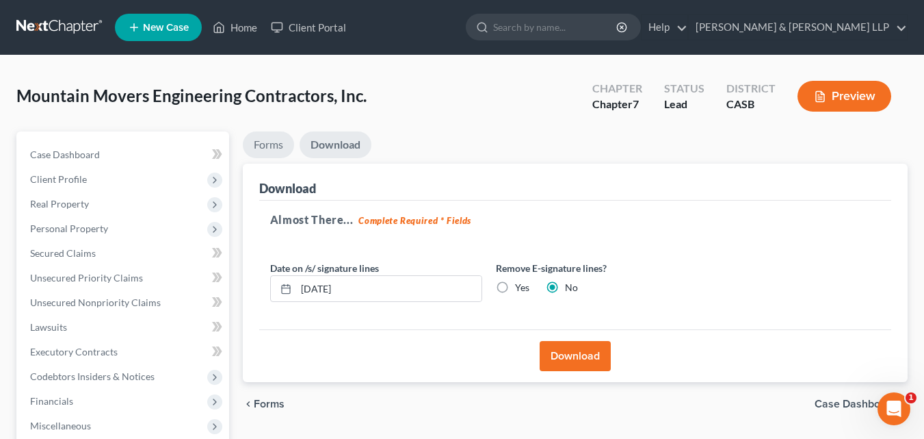
click at [273, 144] on link "Forms" at bounding box center [268, 144] width 51 height 27
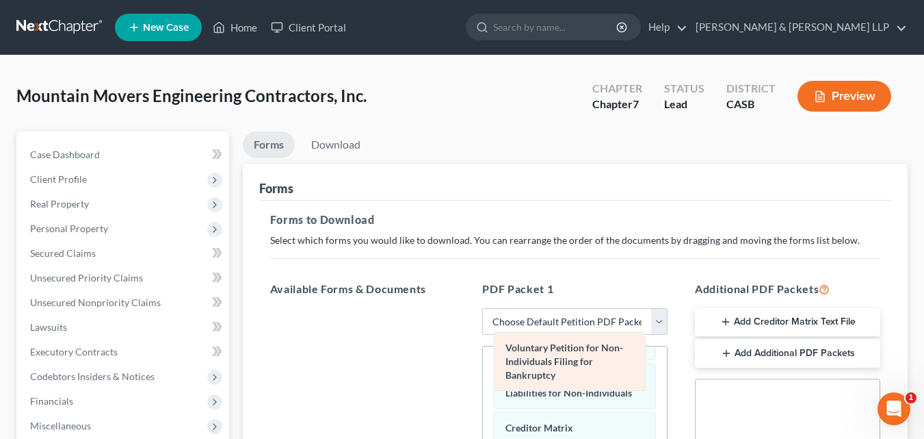
scroll to position [258, 0]
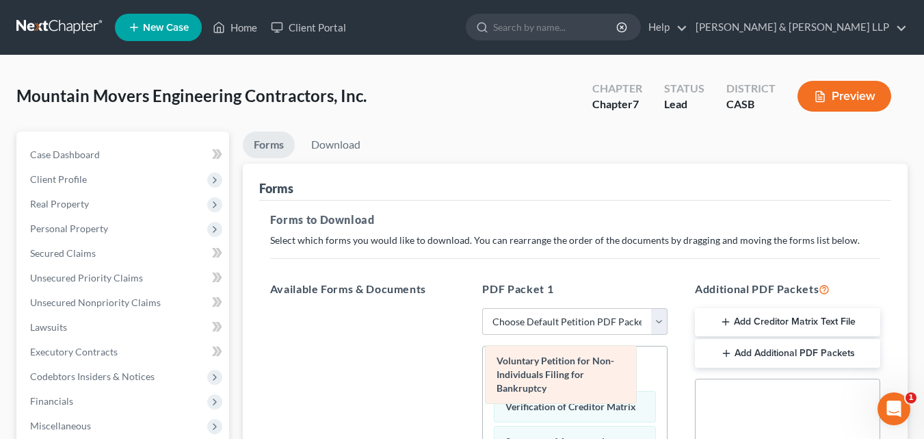
drag, startPoint x: 517, startPoint y: 272, endPoint x: 508, endPoint y: 362, distance: 90.7
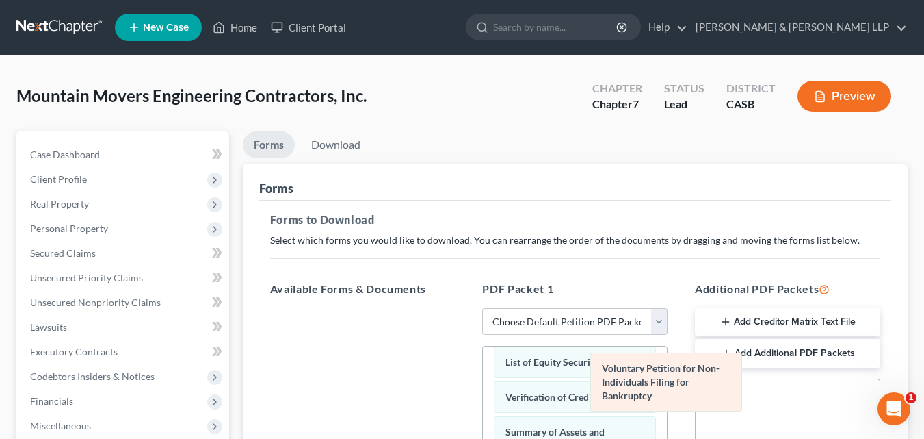
scroll to position [205, 0]
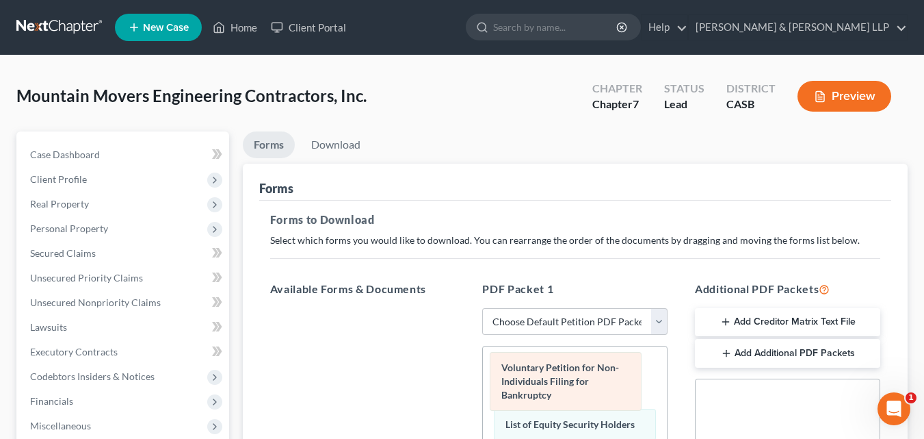
drag, startPoint x: 527, startPoint y: 291, endPoint x: 523, endPoint y: 372, distance: 80.2
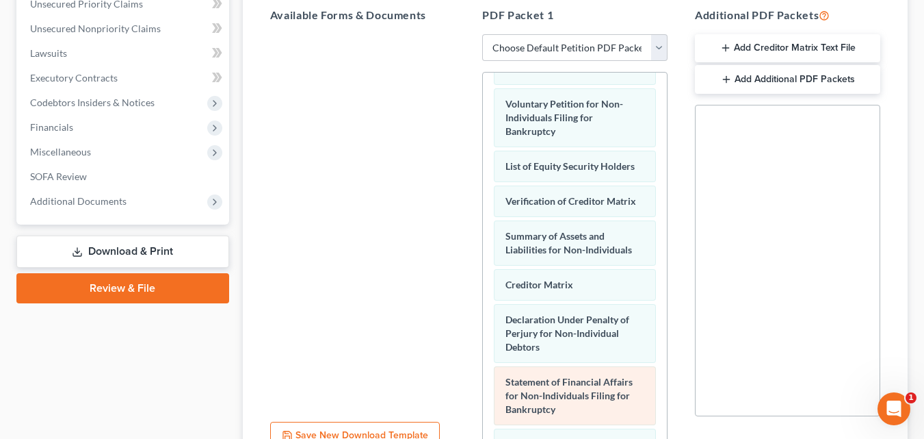
scroll to position [121, 0]
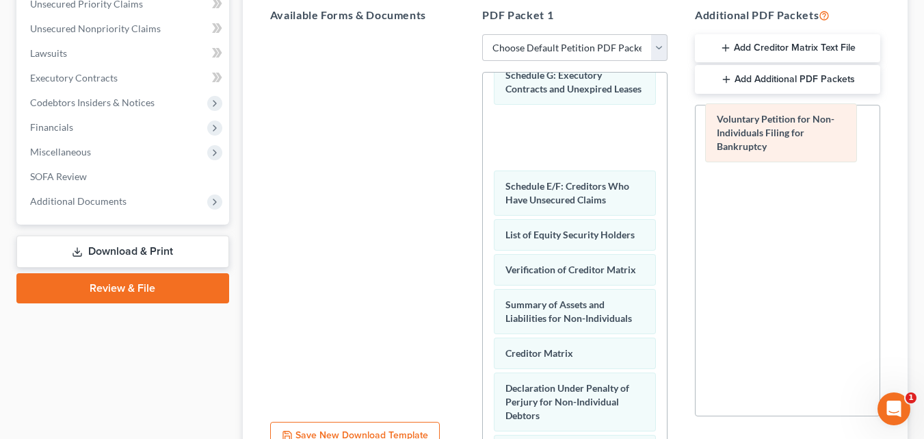
drag, startPoint x: 549, startPoint y: 196, endPoint x: 761, endPoint y: 129, distance: 221.8
click at [667, 129] on div "Voluntary Petition for Non-Individuals Filing for Bankruptcy Schedule D: Credit…" at bounding box center [575, 315] width 184 height 729
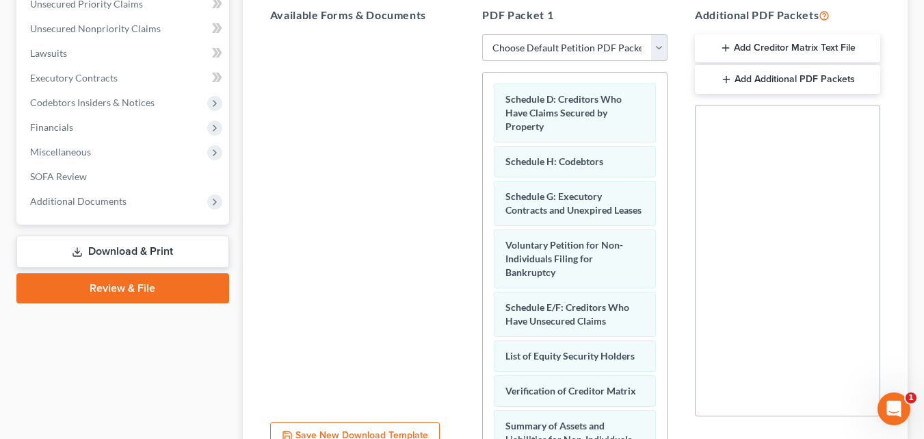
click at [662, 42] on select "Choose Default Petition PDF Packet Complete Bankruptcy Petition (all forms and …" at bounding box center [574, 47] width 185 height 27
select select "0"
click at [487, 34] on select "Choose Default Petition PDF Packet Complete Bankruptcy Petition (all forms and …" at bounding box center [574, 47] width 185 height 27
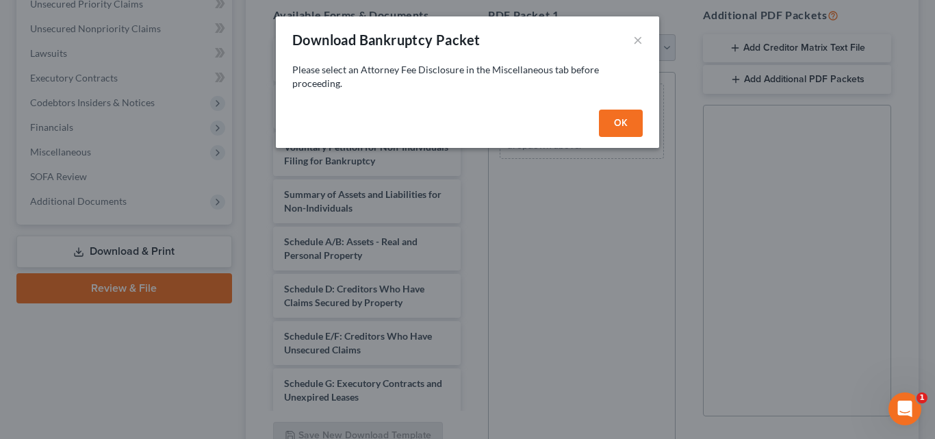
click at [625, 117] on button "OK" at bounding box center [621, 122] width 44 height 27
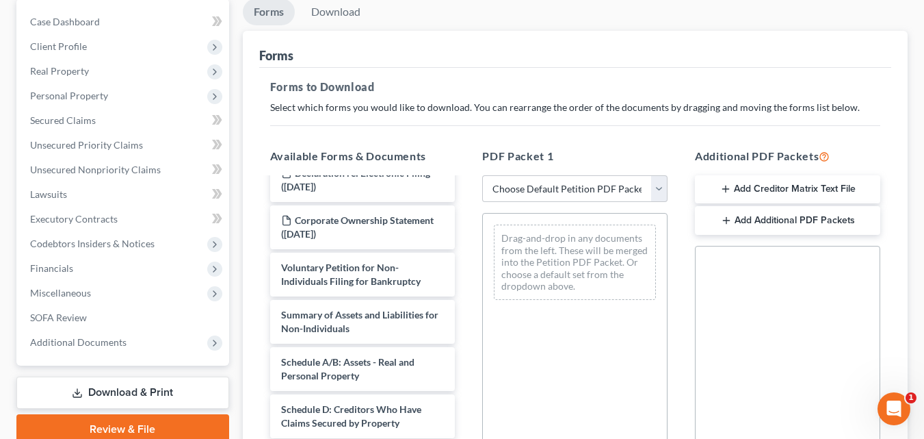
scroll to position [64, 0]
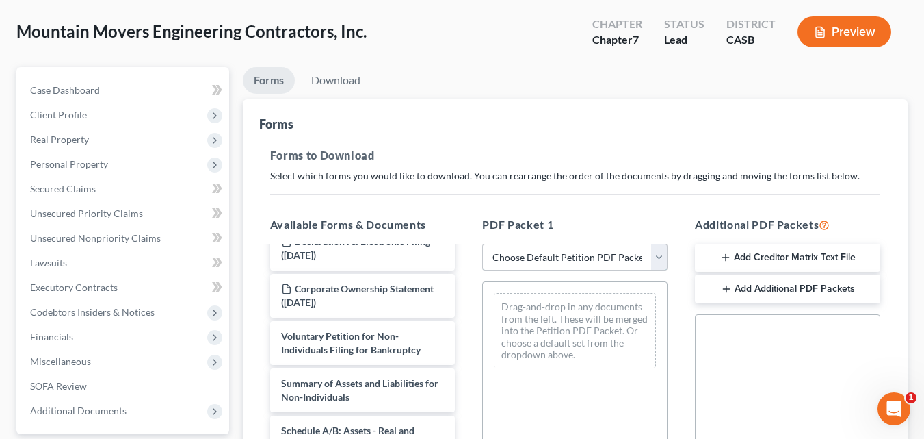
click at [655, 259] on select "Choose Default Petition PDF Packet Complete Bankruptcy Petition (all forms and …" at bounding box center [574, 257] width 185 height 27
select select "0"
click at [487, 244] on select "Choose Default Petition PDF Packet Complete Bankruptcy Petition (all forms and …" at bounding box center [574, 257] width 185 height 27
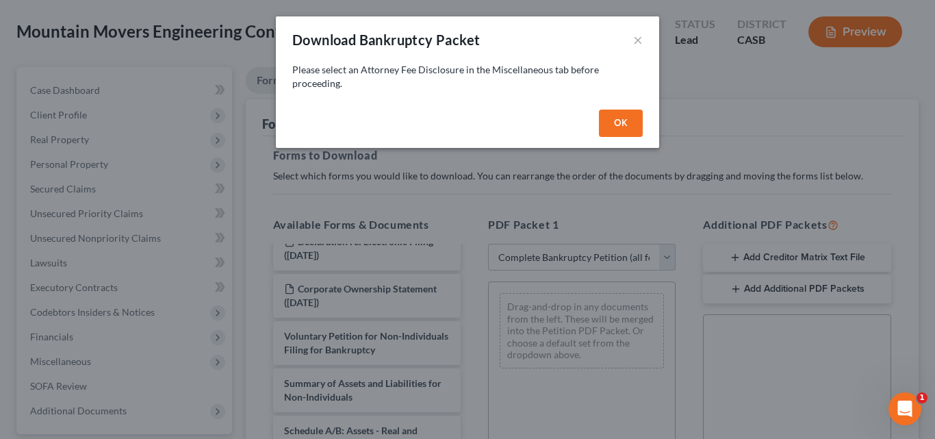
click at [622, 131] on button "OK" at bounding box center [621, 122] width 44 height 27
select select
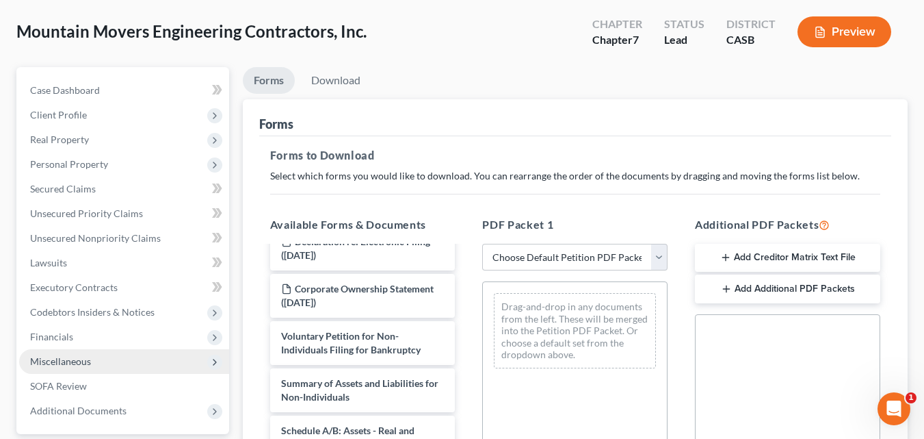
click at [215, 363] on polyline at bounding box center [214, 361] width 3 height 5
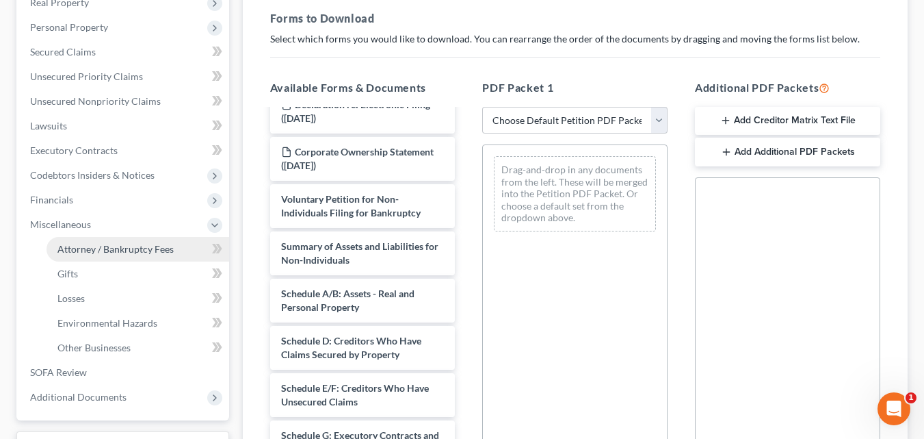
click at [92, 244] on span "Attorney / Bankruptcy Fees" at bounding box center [115, 249] width 116 height 12
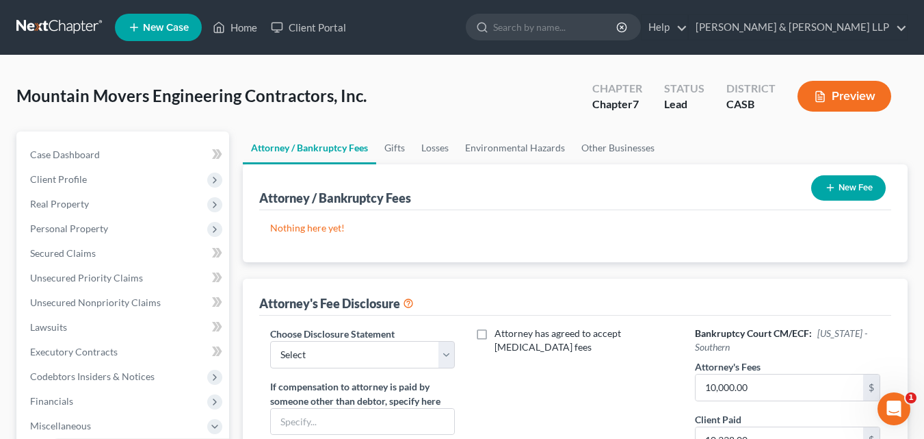
click at [825, 190] on icon "button" at bounding box center [830, 187] width 11 height 11
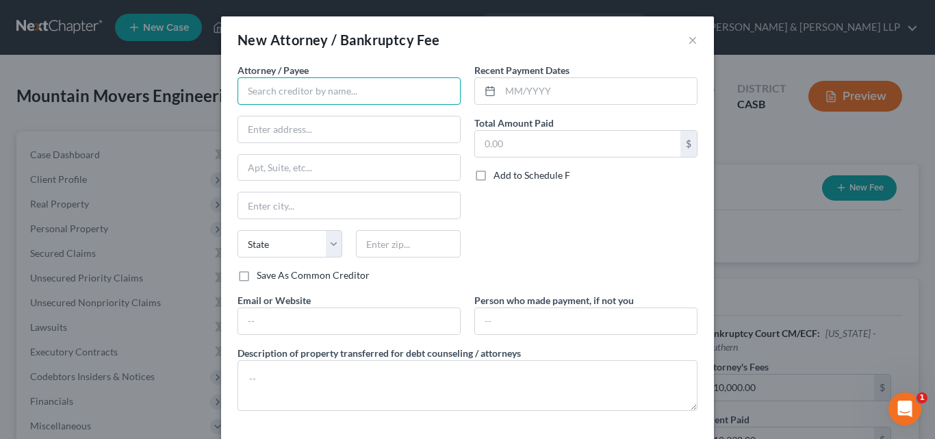
click at [314, 94] on input "text" at bounding box center [348, 90] width 223 height 27
type input "[PERSON_NAME] & [PERSON_NAME] LLP"
type input "[STREET_ADDRESS]"
type input "[GEOGRAPHIC_DATA]"
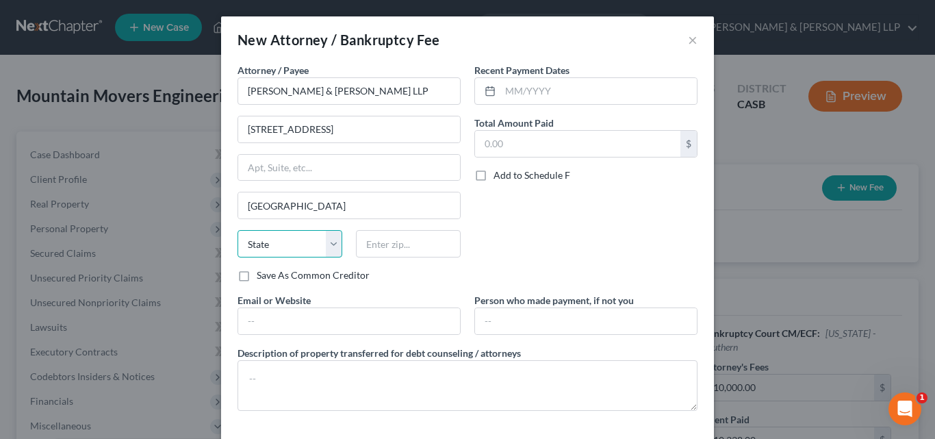
select select "4"
type input "92101"
type input "[PERSON_NAME][EMAIL_ADDRESS][DOMAIN_NAME]"
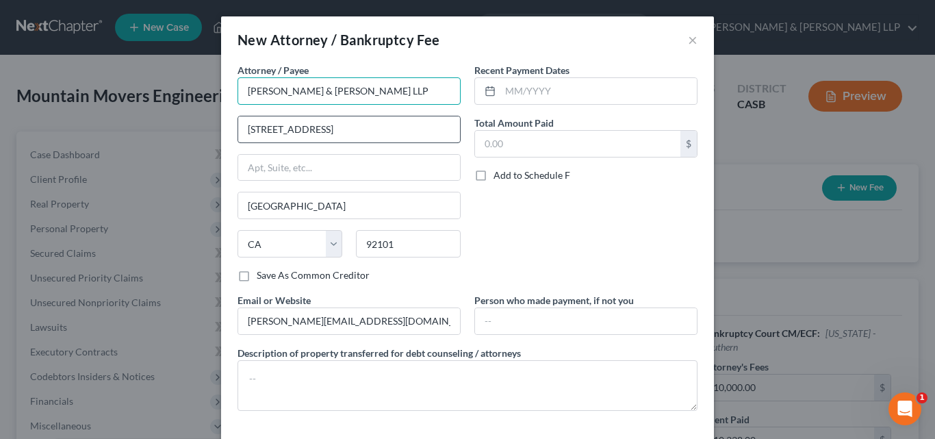
type input "[GEOGRAPHIC_DATA]"
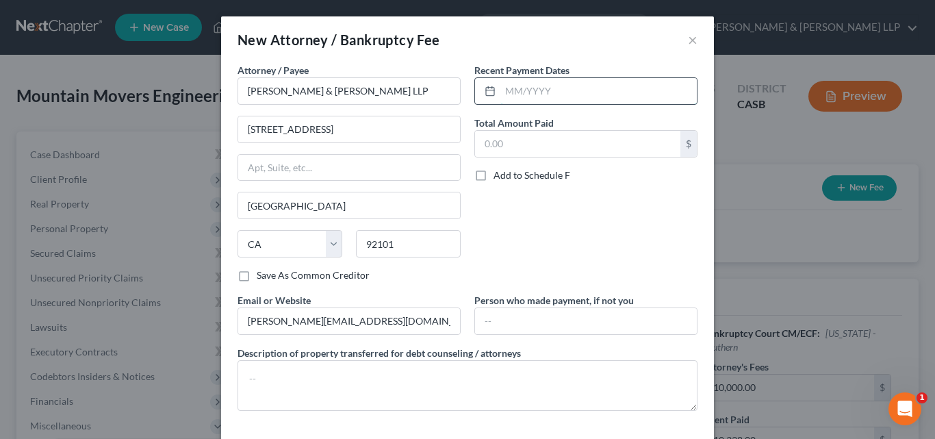
click at [569, 92] on input "text" at bounding box center [598, 91] width 196 height 26
type input "[DATE]"
type input "10,338.00"
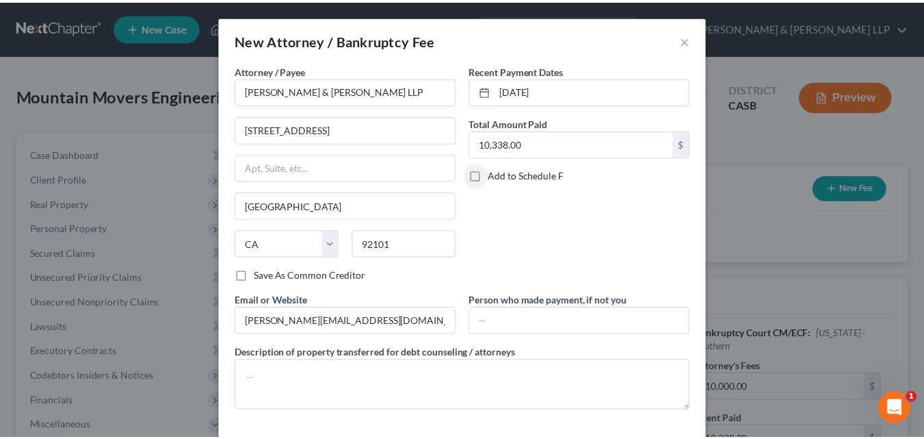
scroll to position [57, 0]
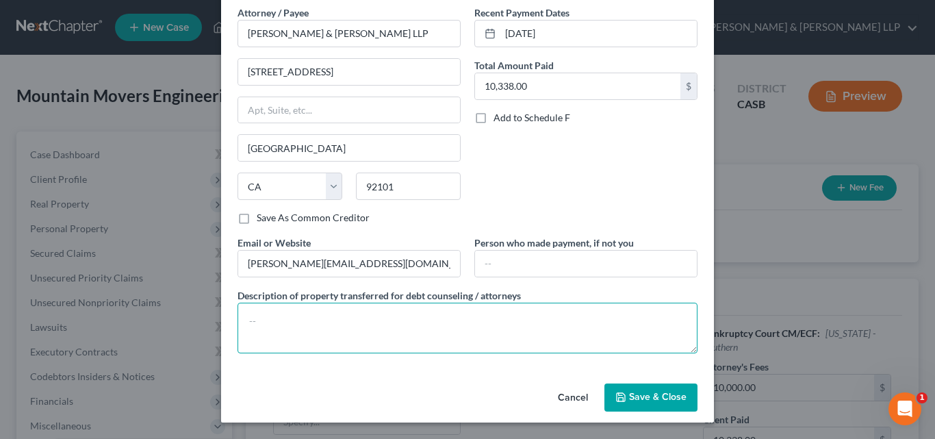
click at [338, 311] on textarea at bounding box center [467, 327] width 460 height 51
type textarea "$10,000.00 fee + $338.00 filing fee for Chapter 7 case"
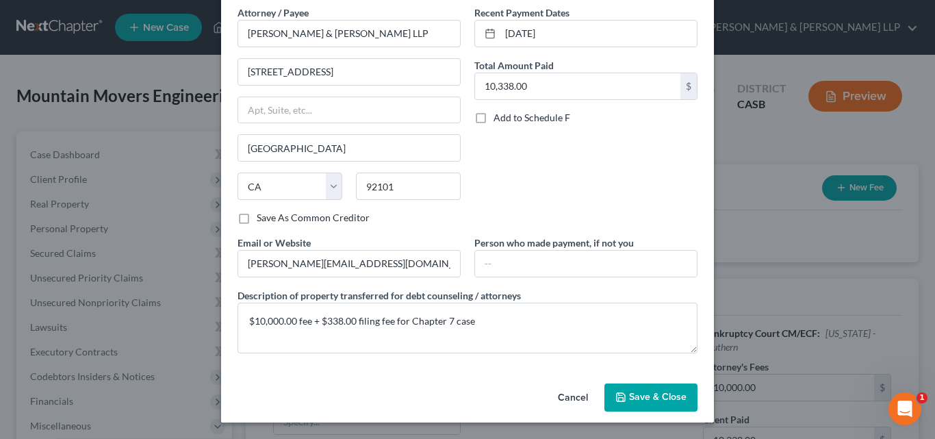
click at [642, 385] on button "Save & Close" at bounding box center [650, 397] width 93 height 29
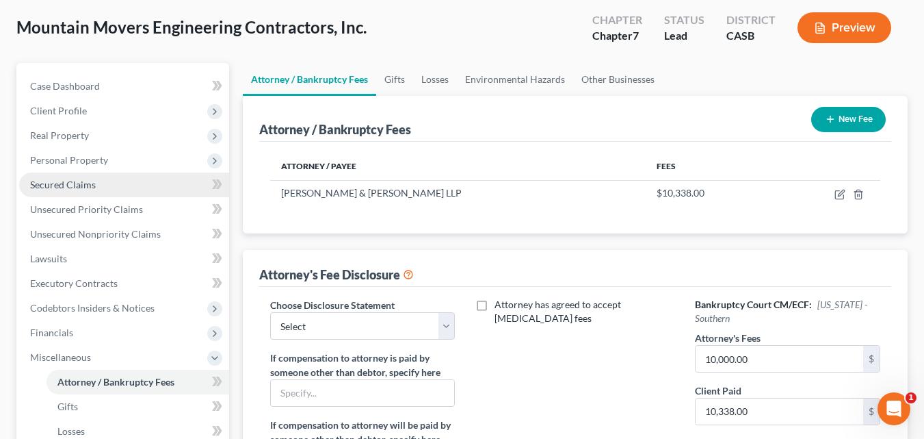
scroll to position [313, 0]
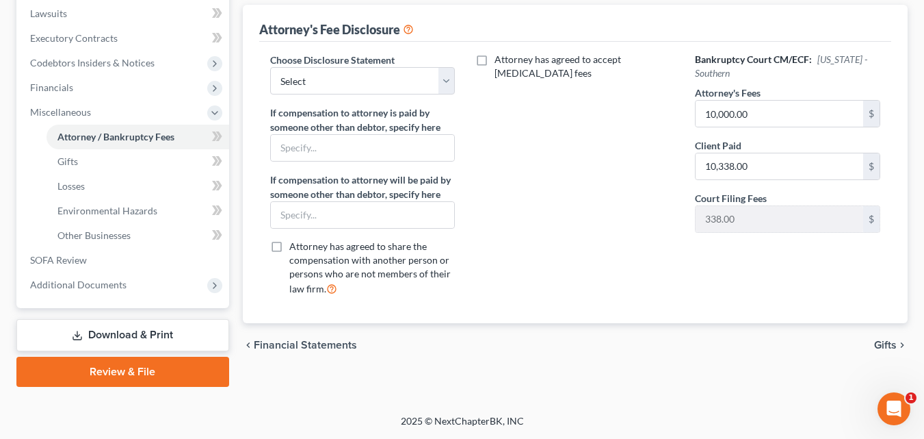
click at [162, 326] on link "Download & Print" at bounding box center [122, 335] width 213 height 32
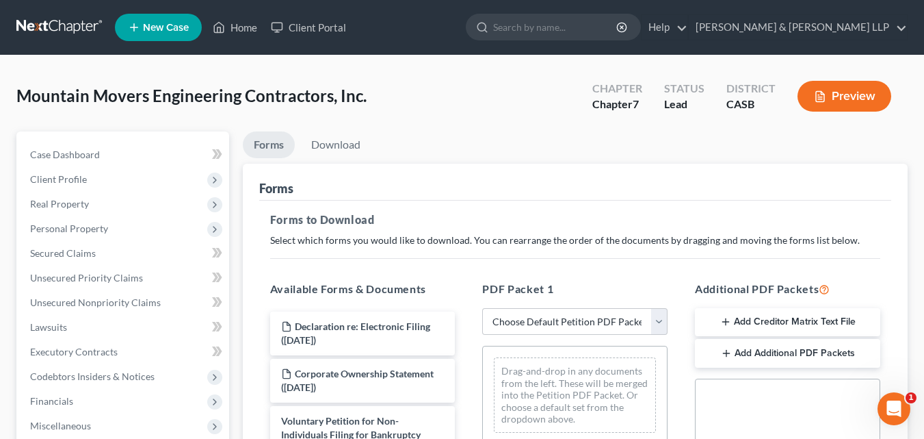
scroll to position [137, 0]
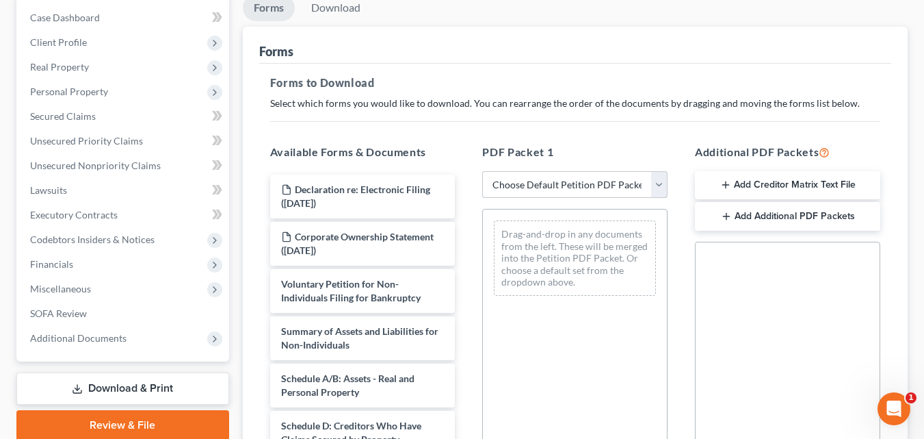
click at [656, 187] on select "Choose Default Petition PDF Packet Complete Bankruptcy Petition (all forms and …" at bounding box center [574, 184] width 185 height 27
select select "0"
click at [487, 171] on select "Choose Default Petition PDF Packet Complete Bankruptcy Petition (all forms and …" at bounding box center [574, 184] width 185 height 27
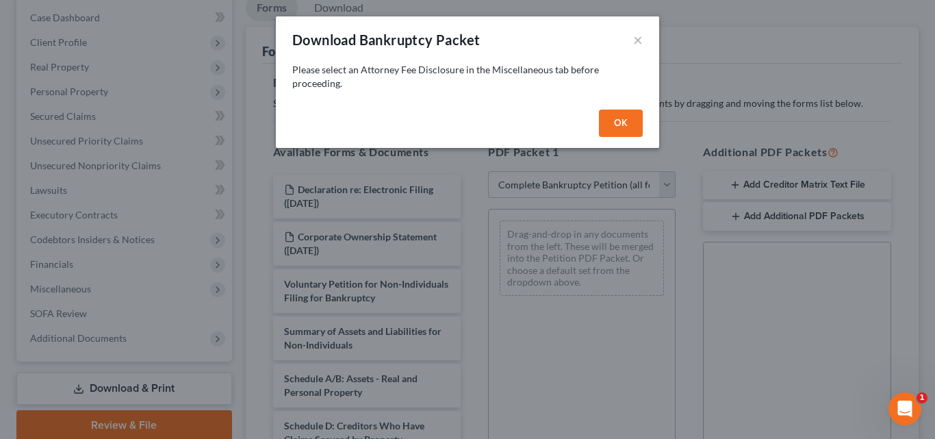
click at [616, 118] on button "OK" at bounding box center [621, 122] width 44 height 27
select select
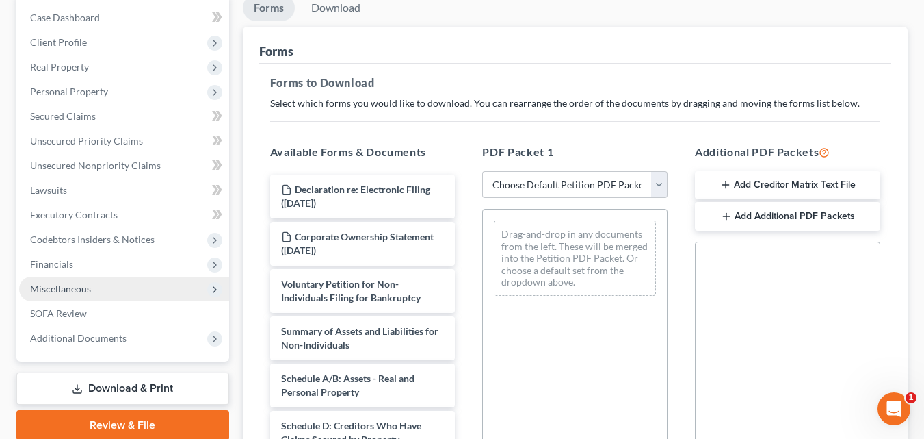
click at [200, 289] on span "Miscellaneous" at bounding box center [124, 288] width 210 height 25
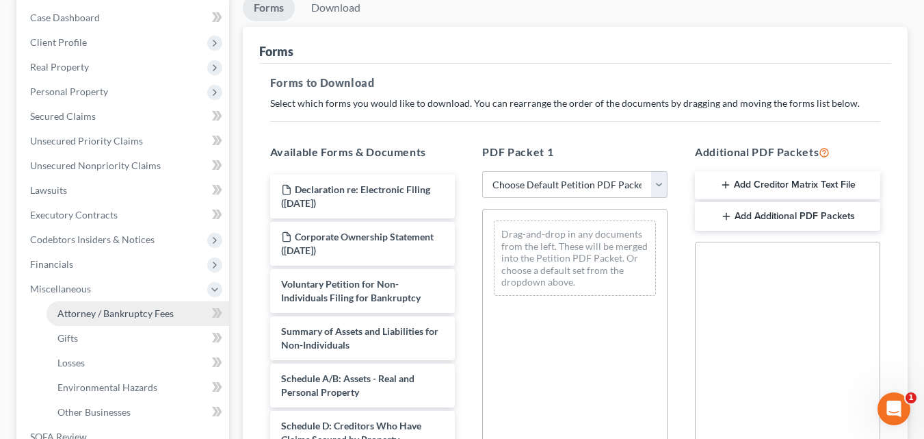
click at [159, 306] on link "Attorney / Bankruptcy Fees" at bounding box center [138, 313] width 183 height 25
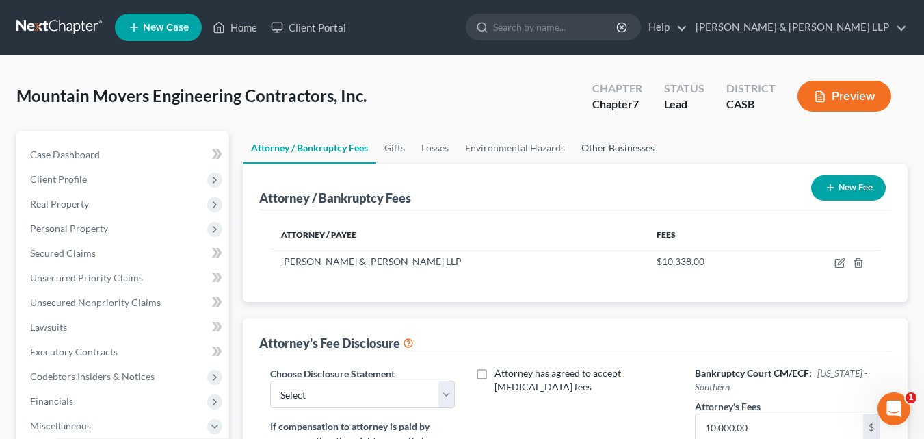
scroll to position [313, 0]
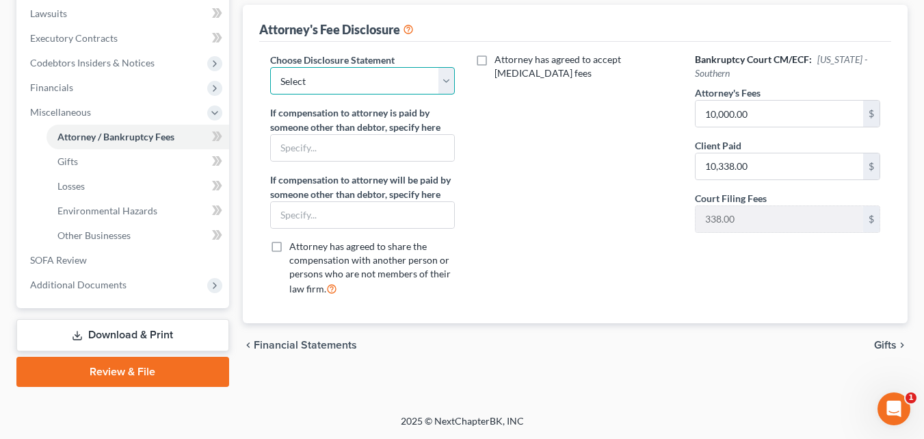
click at [439, 79] on select "Select Attorney for Debtor" at bounding box center [362, 80] width 185 height 27
select select "0"
click at [270, 67] on select "Select Attorney for Debtor" at bounding box center [362, 80] width 185 height 27
